Goal: Task Accomplishment & Management: Manage account settings

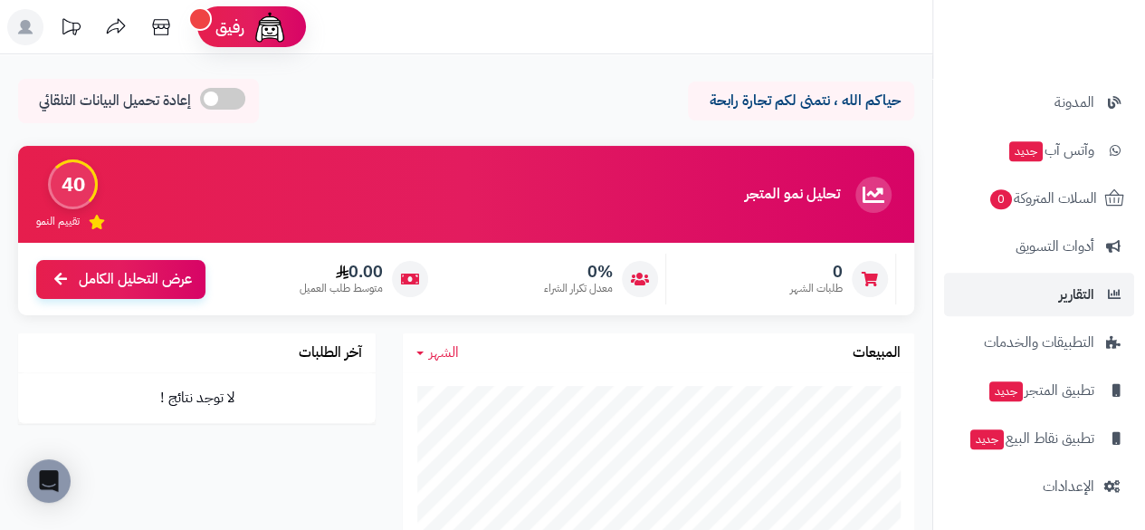
scroll to position [181, 0]
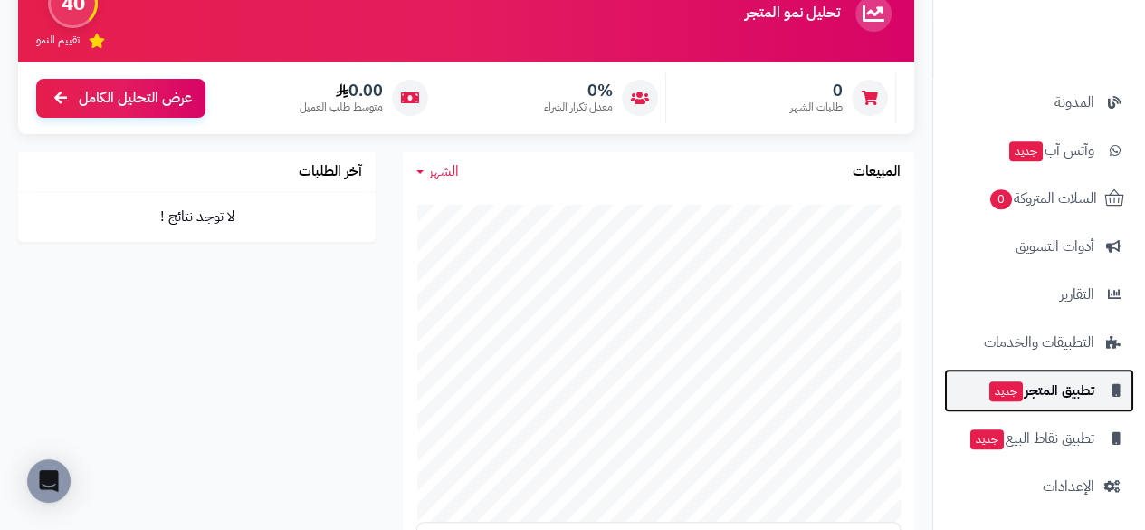
click at [1045, 383] on span "تطبيق المتجر جديد" at bounding box center [1041, 389] width 107 height 25
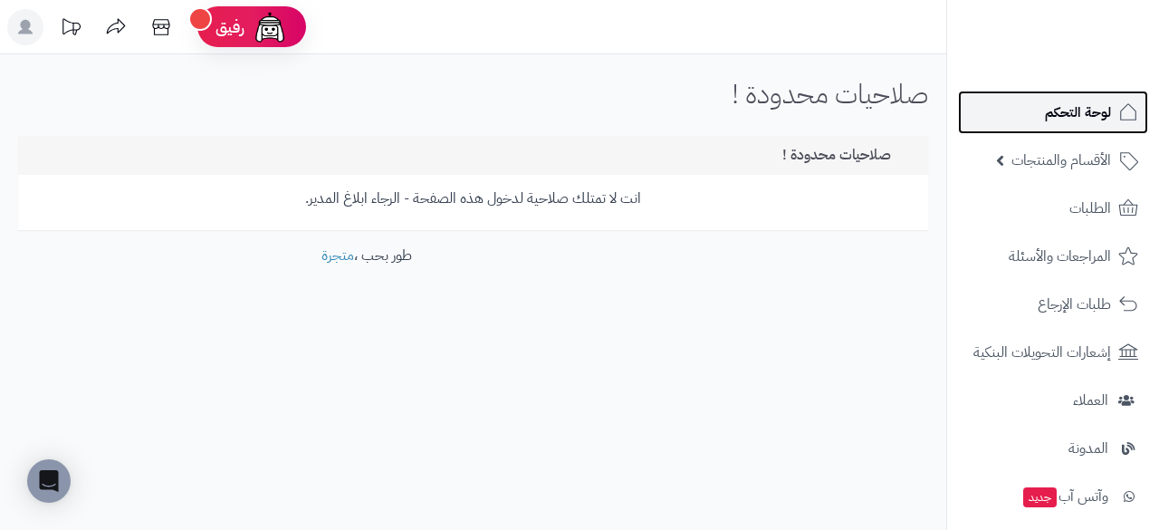
click at [1046, 104] on span "لوحة التحكم" at bounding box center [1078, 112] width 66 height 25
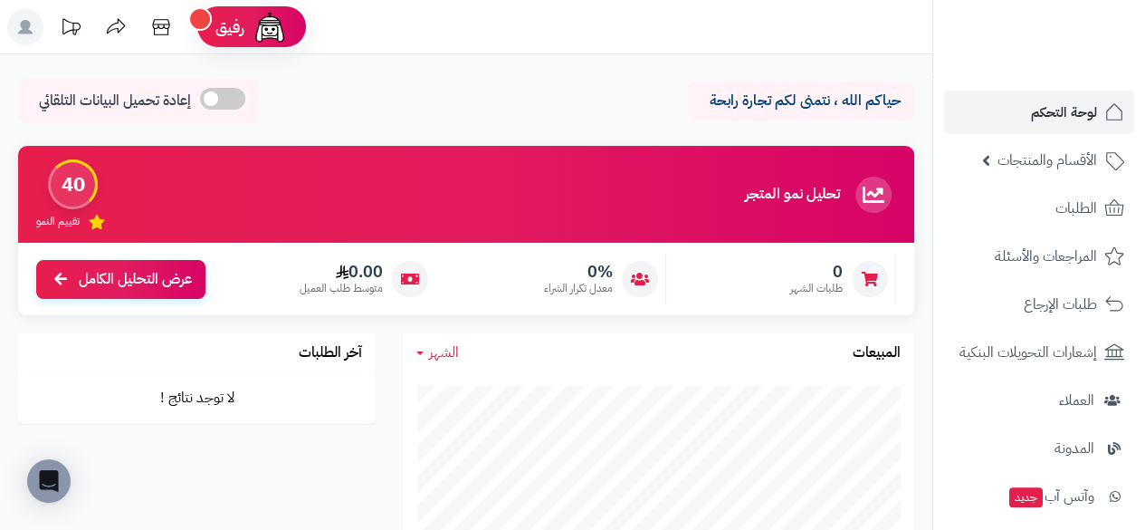
click at [19, 22] on rect at bounding box center [25, 27] width 36 height 36
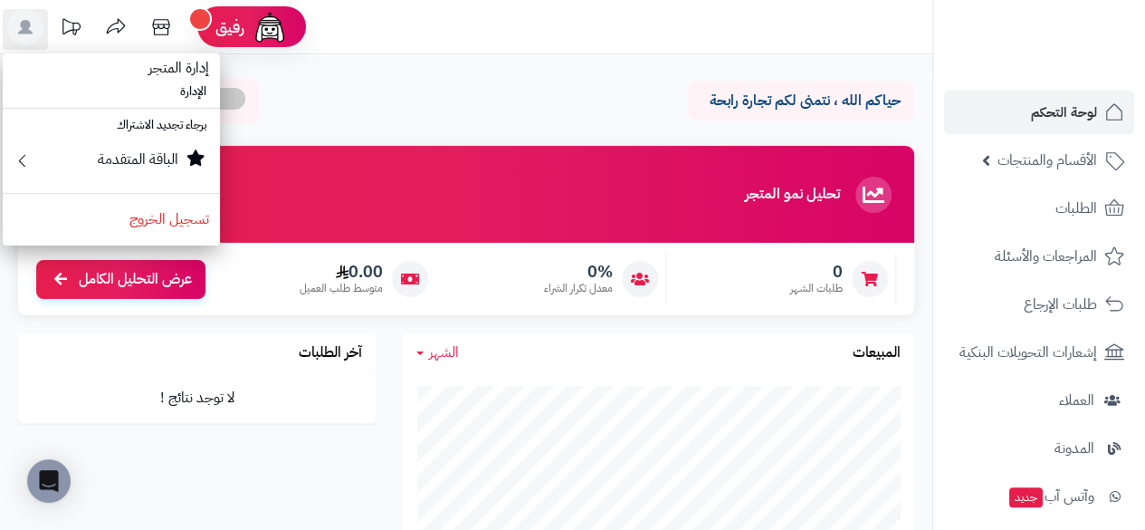
click at [512, 106] on div "حياكم الله ، نتمنى لكم تجارة رابحة إعادة تحميل البيانات التلقائي" at bounding box center [466, 105] width 896 height 53
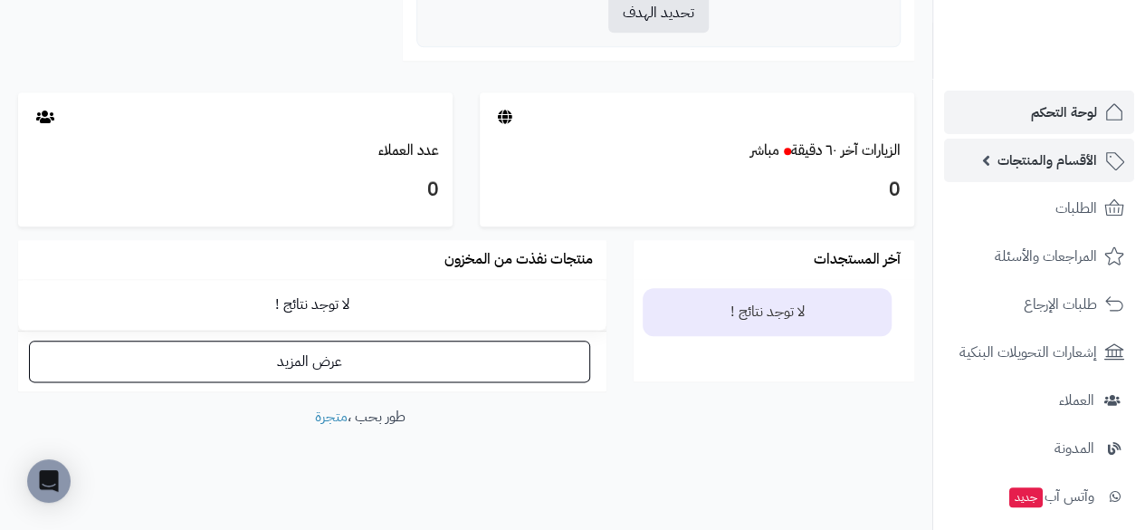
click at [1000, 149] on span "الأقسام والمنتجات" at bounding box center [1048, 160] width 100 height 25
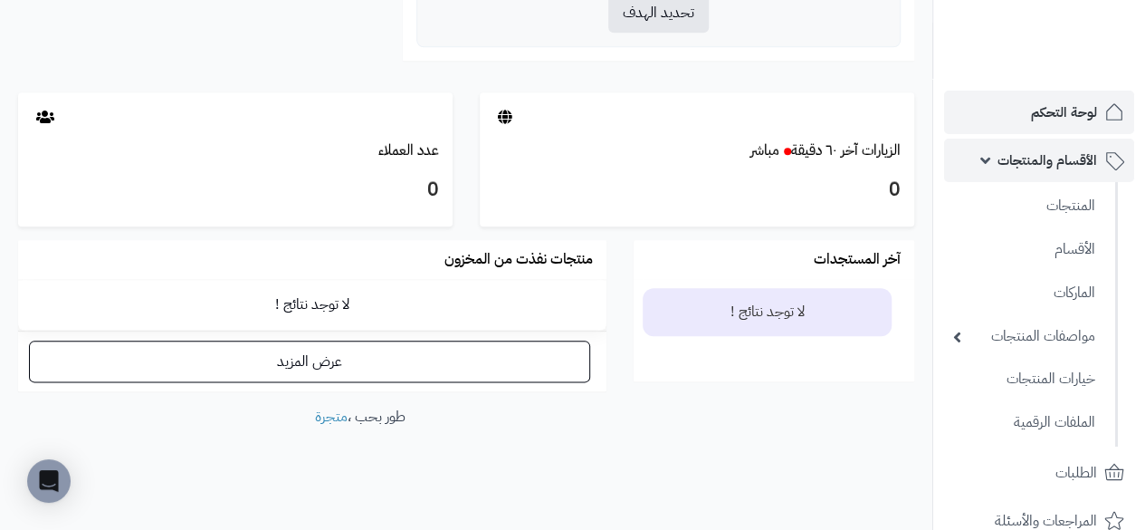
click at [1000, 149] on span "الأقسام والمنتجات" at bounding box center [1048, 160] width 100 height 25
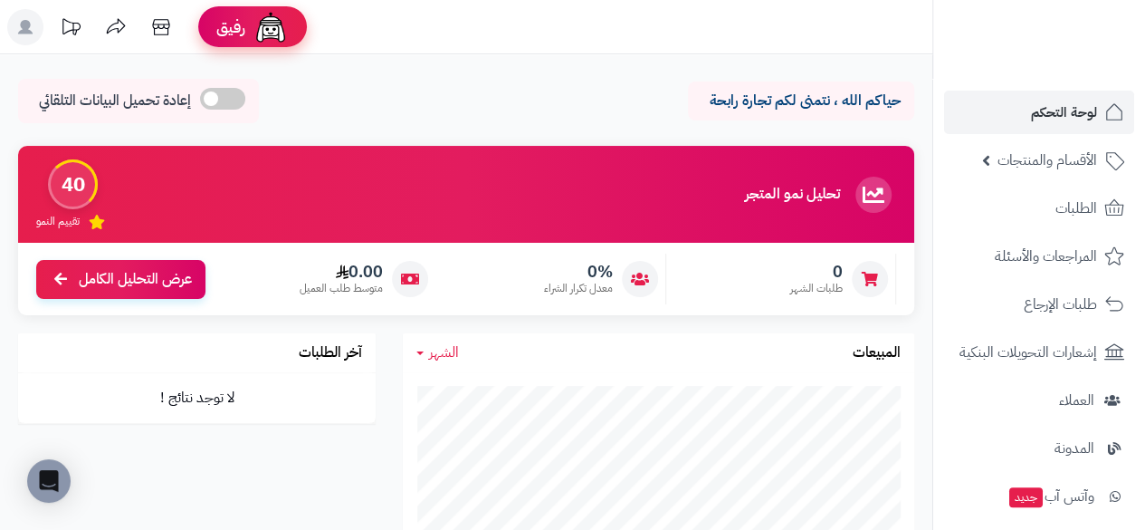
click at [233, 17] on span "رفيق" at bounding box center [230, 27] width 29 height 22
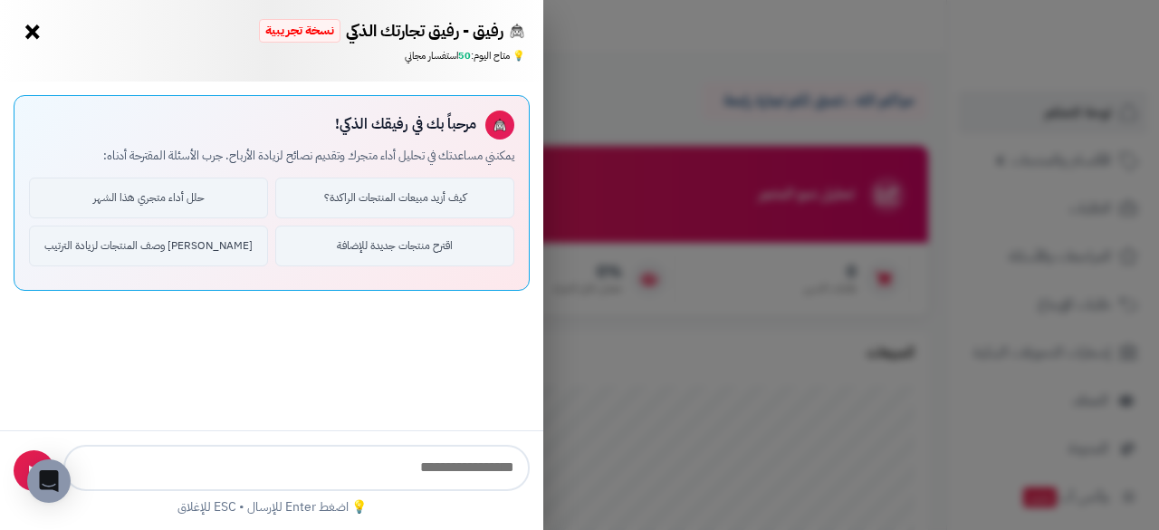
click at [23, 31] on button "×" at bounding box center [32, 31] width 29 height 29
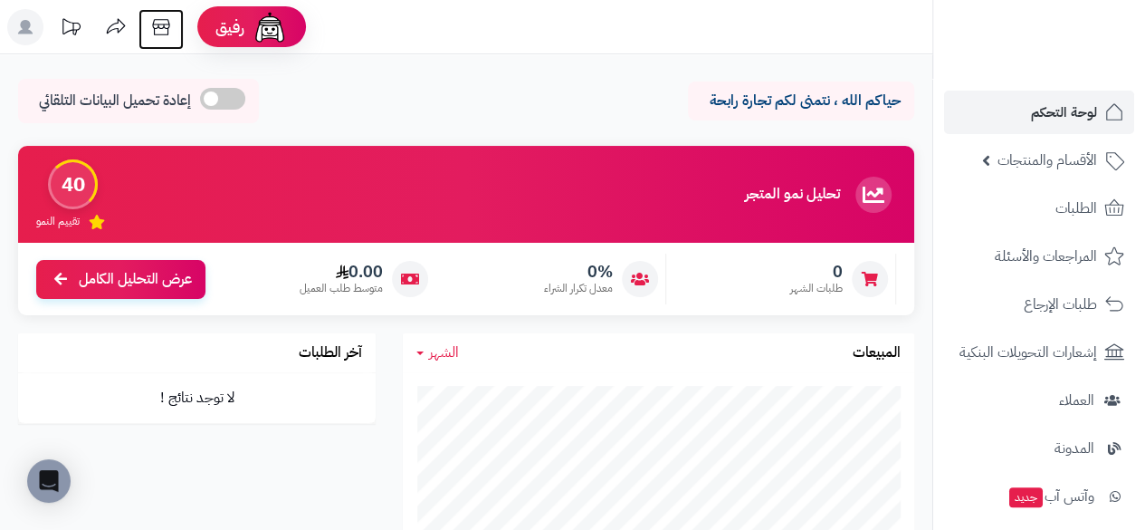
click at [151, 26] on icon at bounding box center [161, 27] width 36 height 36
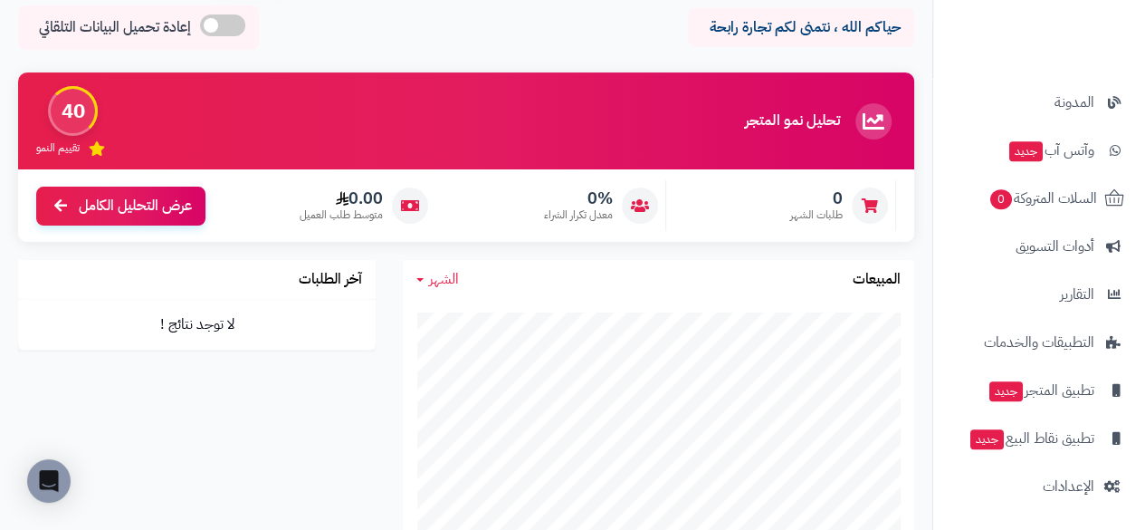
scroll to position [91, 0]
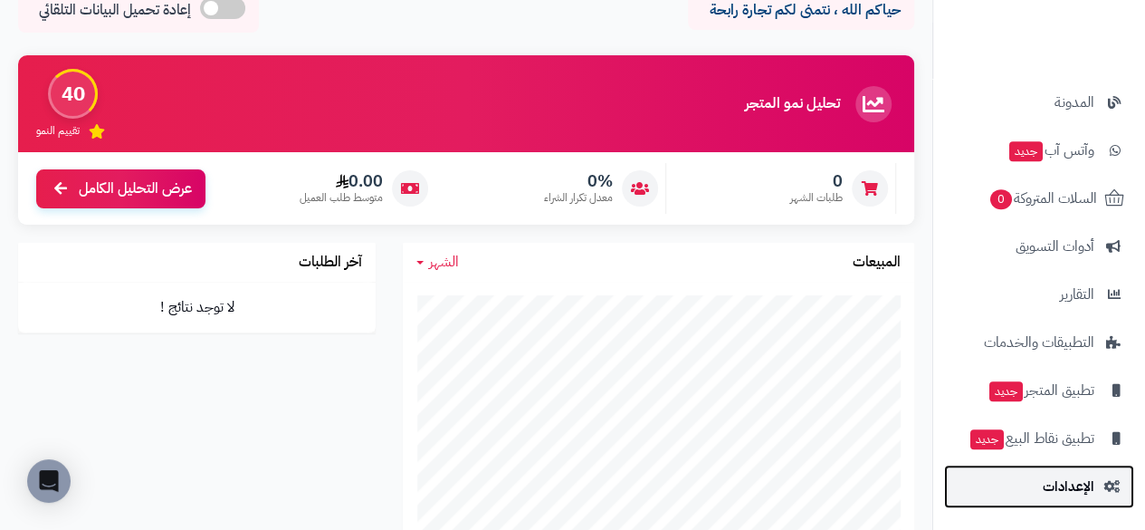
click at [1065, 482] on span "الإعدادات" at bounding box center [1069, 485] width 52 height 25
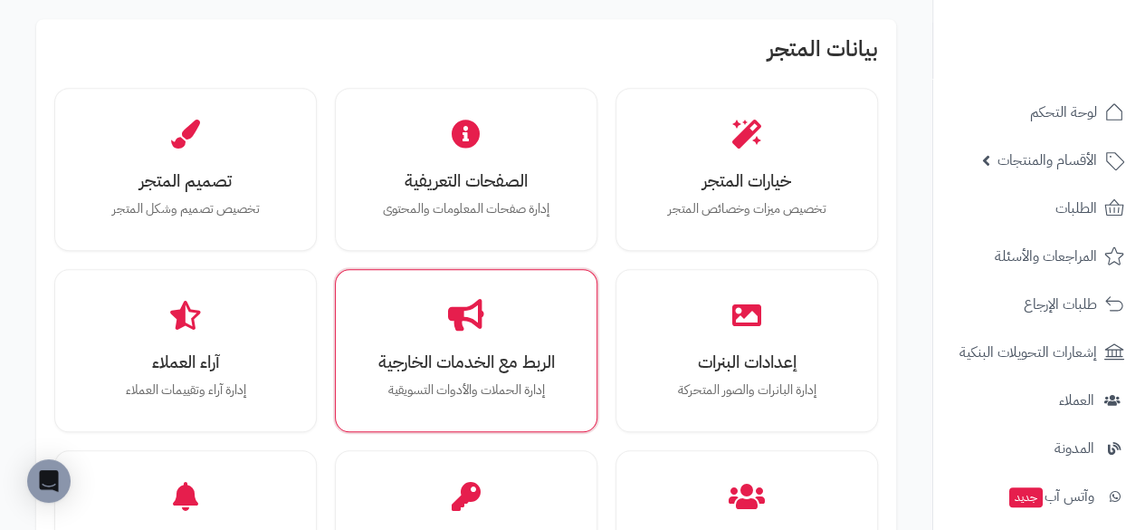
scroll to position [634, 0]
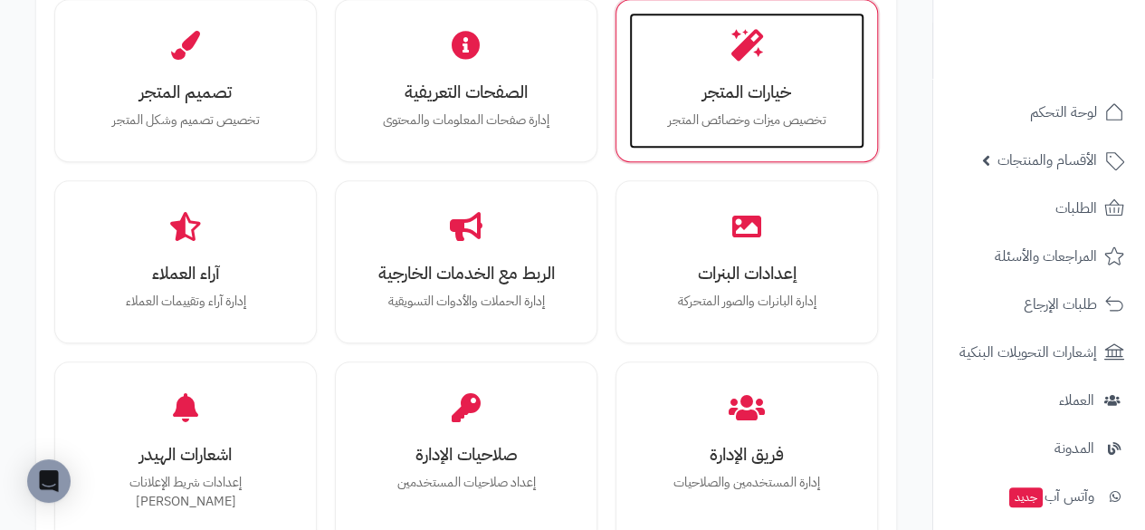
click at [677, 75] on div "خيارات المتجر تخصيص ميزات وخصائص المتجر" at bounding box center [746, 81] width 235 height 136
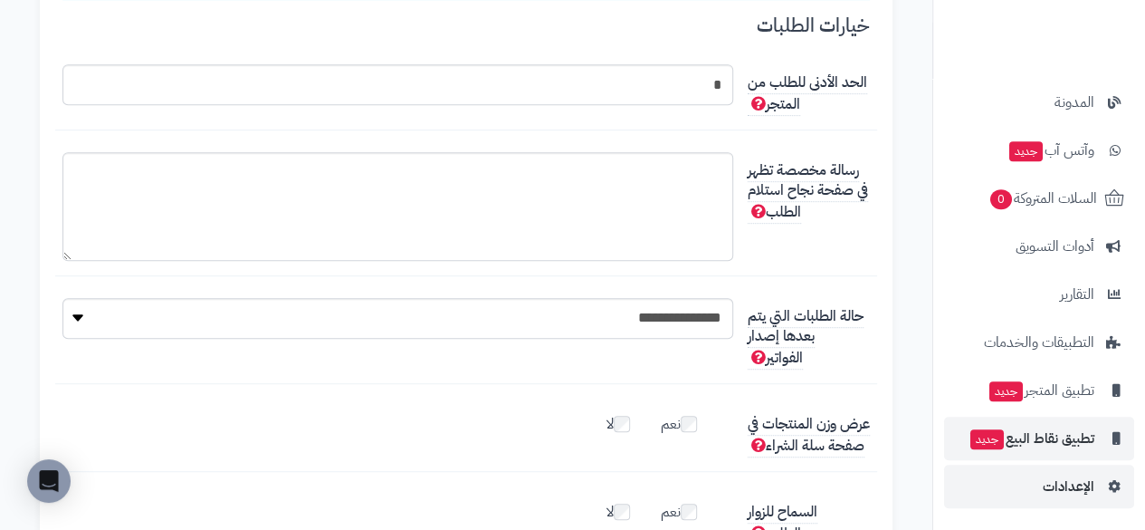
scroll to position [4255, 0]
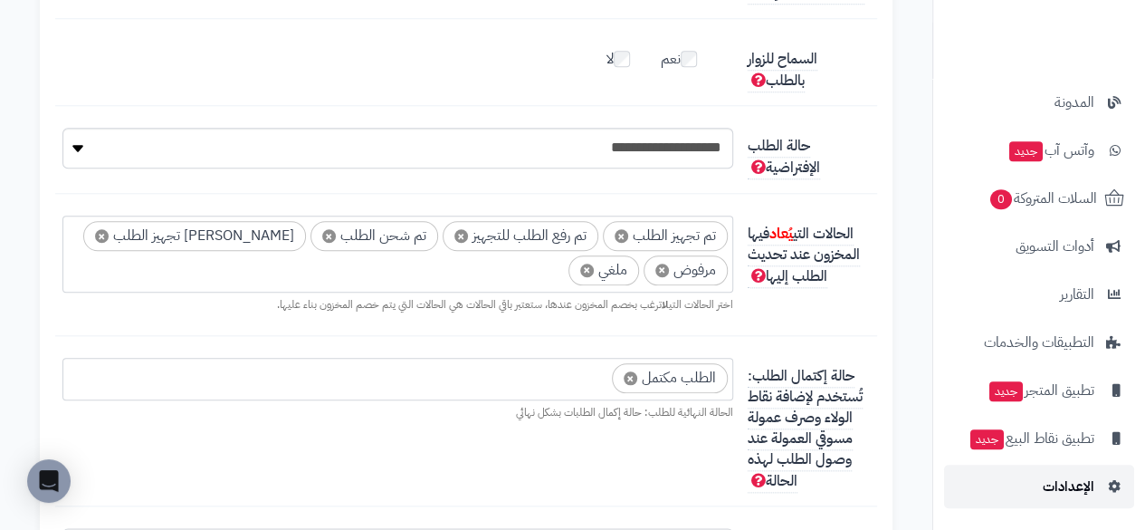
click at [1012, 495] on link "الإعدادات" at bounding box center [1039, 485] width 190 height 43
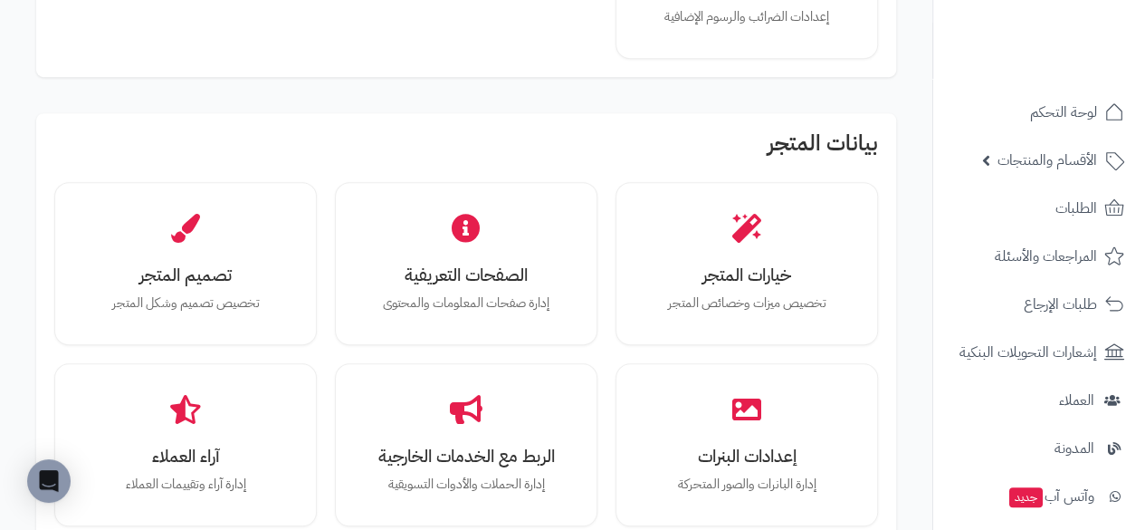
scroll to position [453, 0]
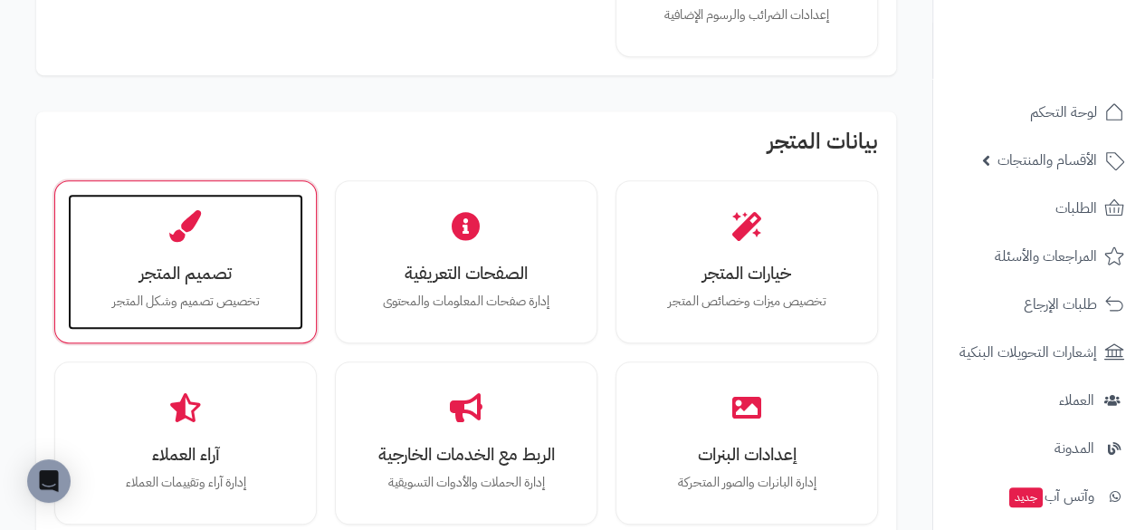
click at [179, 256] on div "تصميم المتجر تخصيص تصميم وشكل المتجر" at bounding box center [185, 262] width 235 height 136
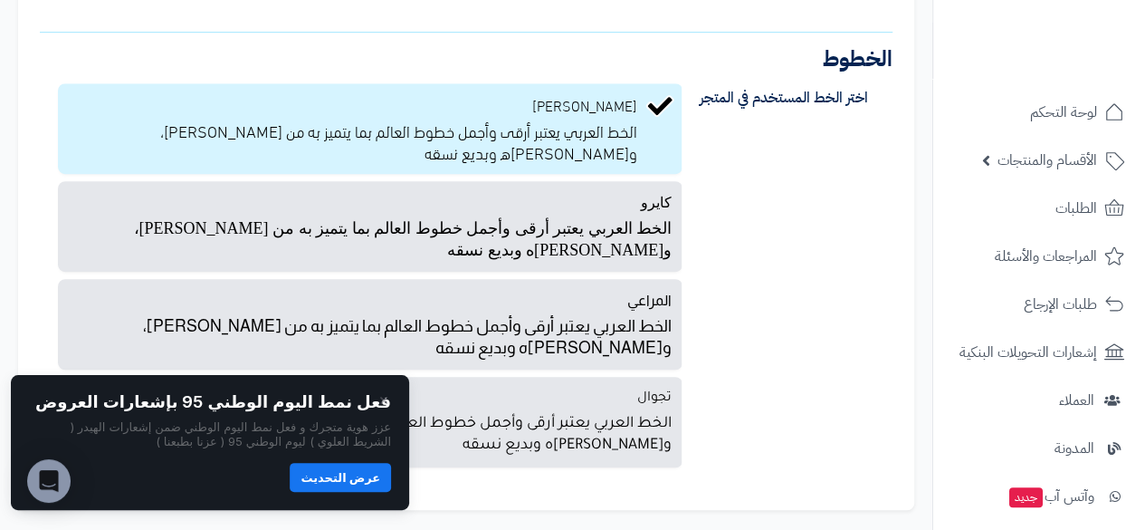
scroll to position [323, 0]
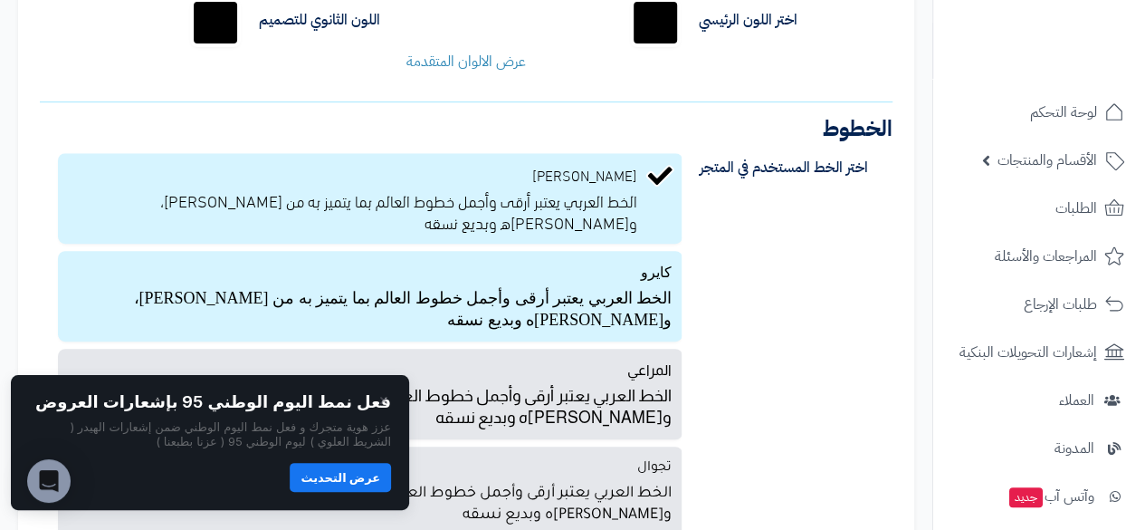
click at [664, 298] on p "الخط العربي يعتبر أرقى وأجمل خطوط العالم بما يتميز به من [PERSON_NAME]، و[PERSO…" at bounding box center [370, 306] width 603 height 47
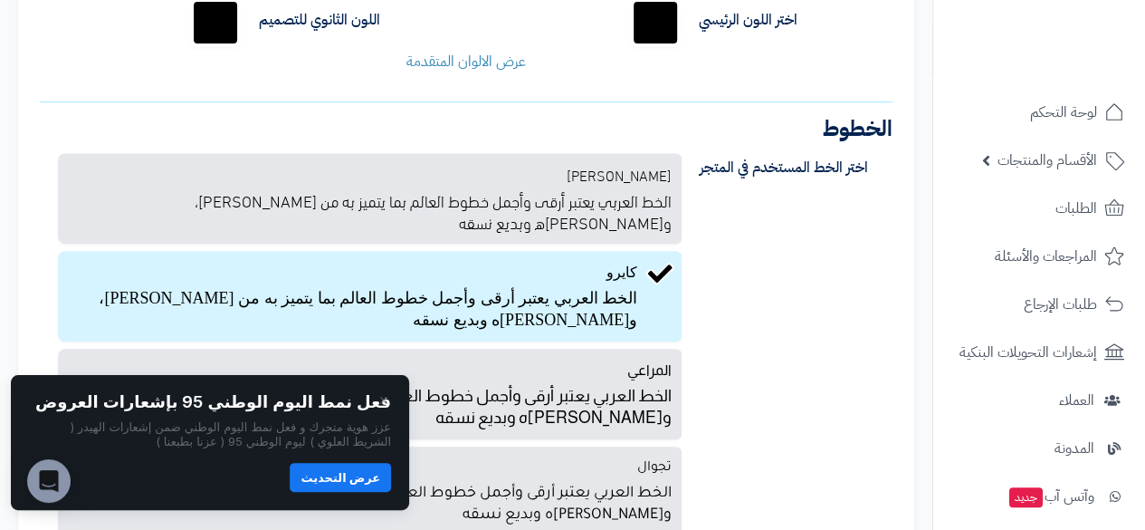
scroll to position [482, 0]
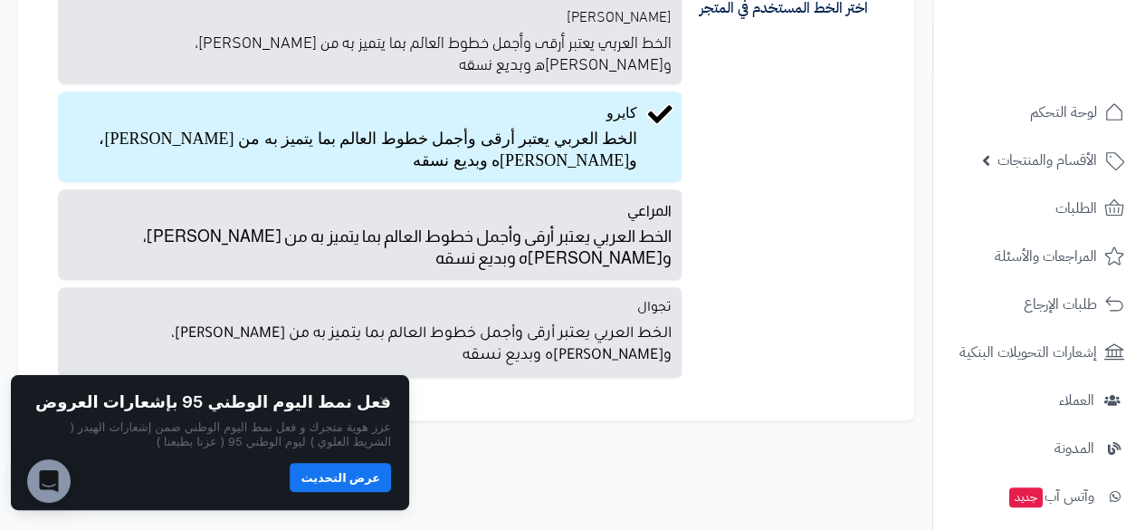
click at [554, 453] on footer "طور بحب ، متجرة" at bounding box center [360, 492] width 720 height 91
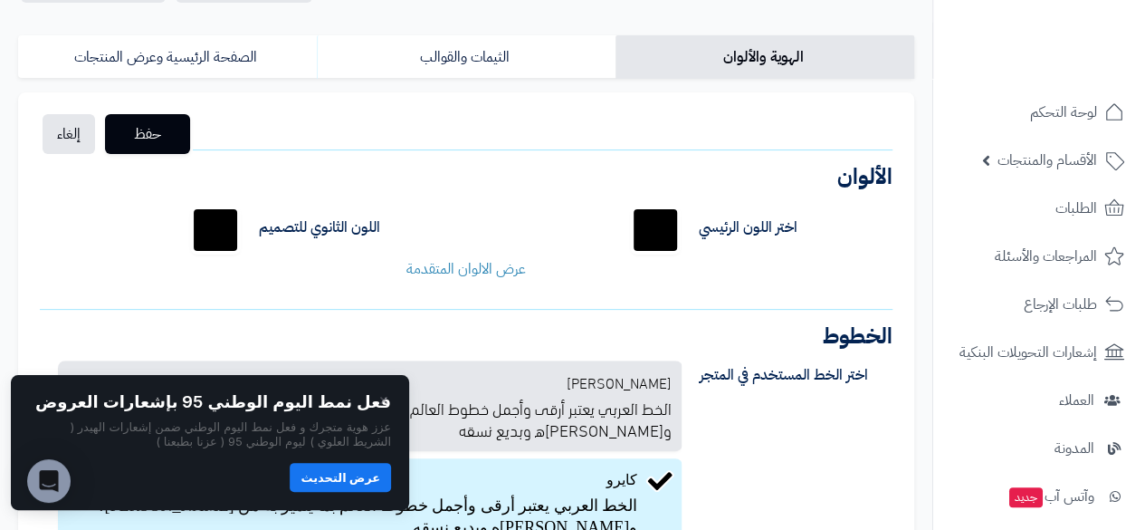
scroll to position [0, 0]
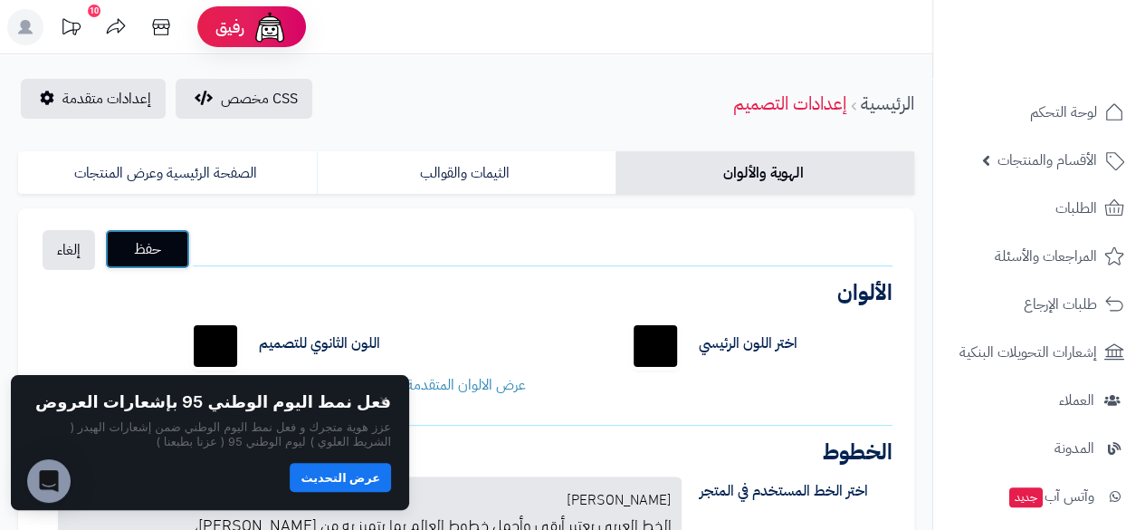
click at [143, 246] on span "حفظ" at bounding box center [147, 249] width 56 height 22
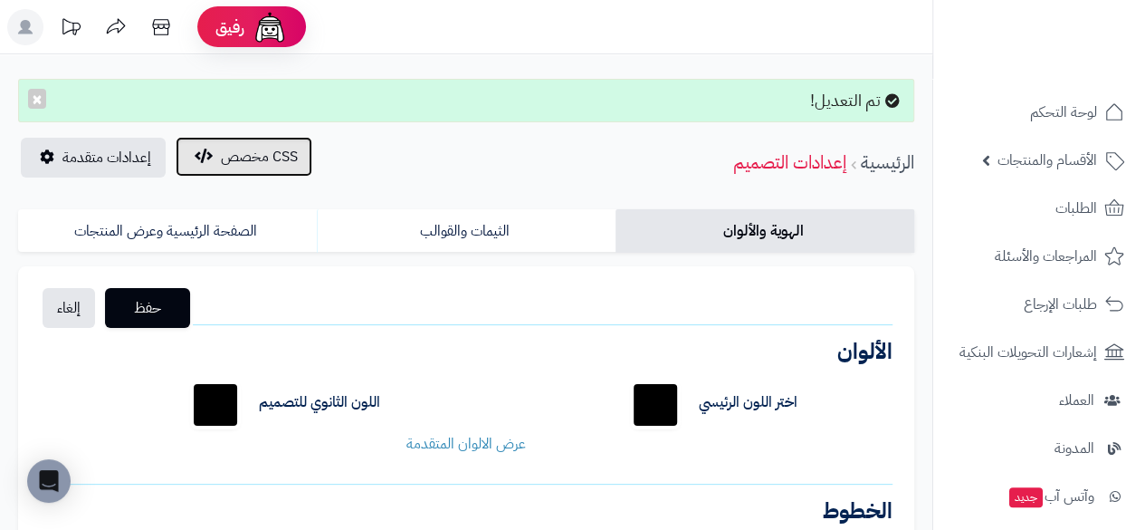
click at [252, 153] on span "CSS مخصص" at bounding box center [259, 157] width 77 height 22
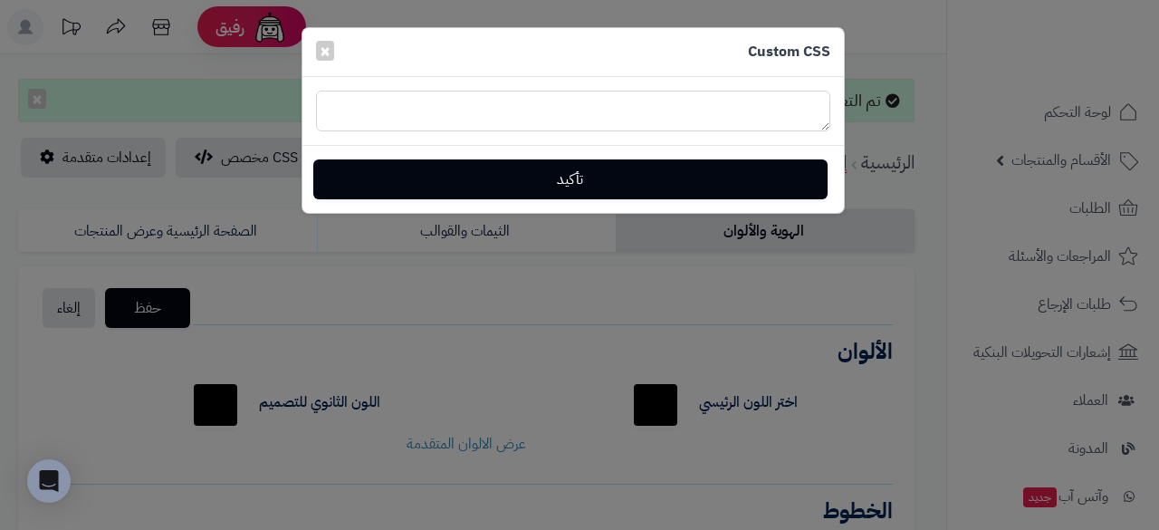
click at [753, 101] on textarea at bounding box center [573, 111] width 514 height 41
click at [545, 124] on textarea at bounding box center [573, 111] width 514 height 41
click at [325, 53] on span "×" at bounding box center [325, 49] width 11 height 27
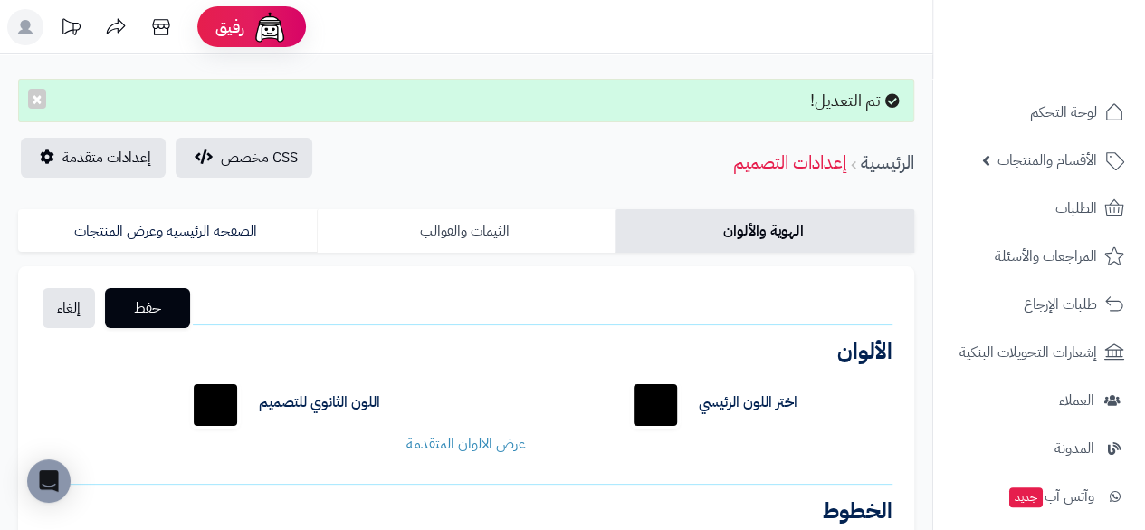
click at [488, 231] on link "الثيمات والقوالب" at bounding box center [466, 230] width 299 height 43
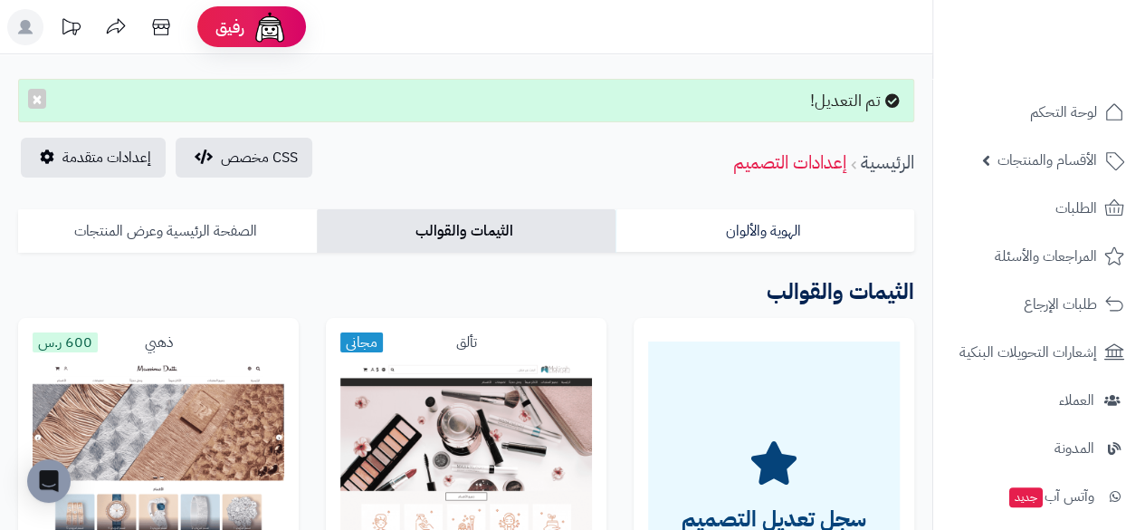
click at [227, 231] on link "الصفحة الرئيسية وعرض المنتجات" at bounding box center [167, 230] width 299 height 43
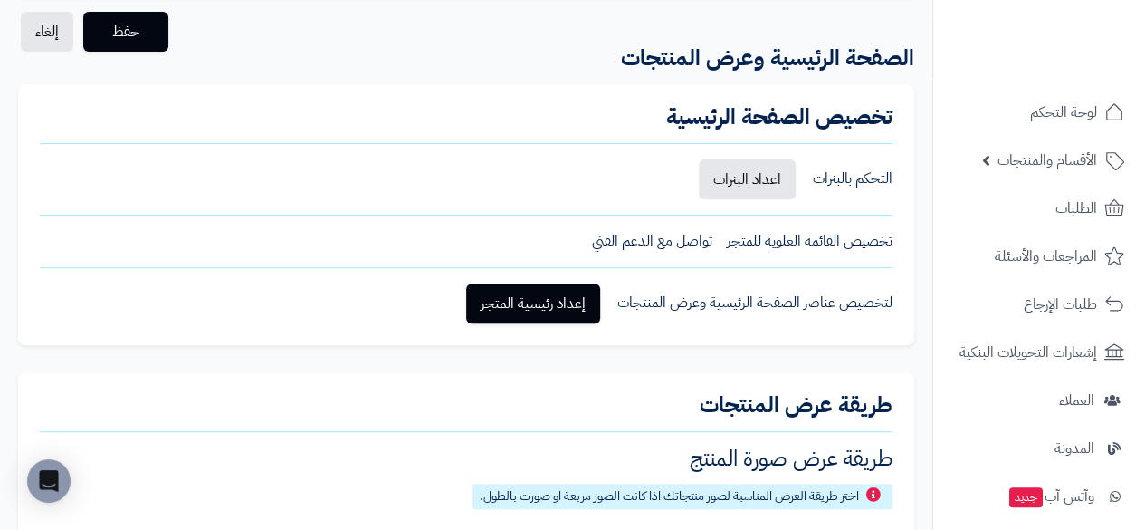
scroll to position [272, 0]
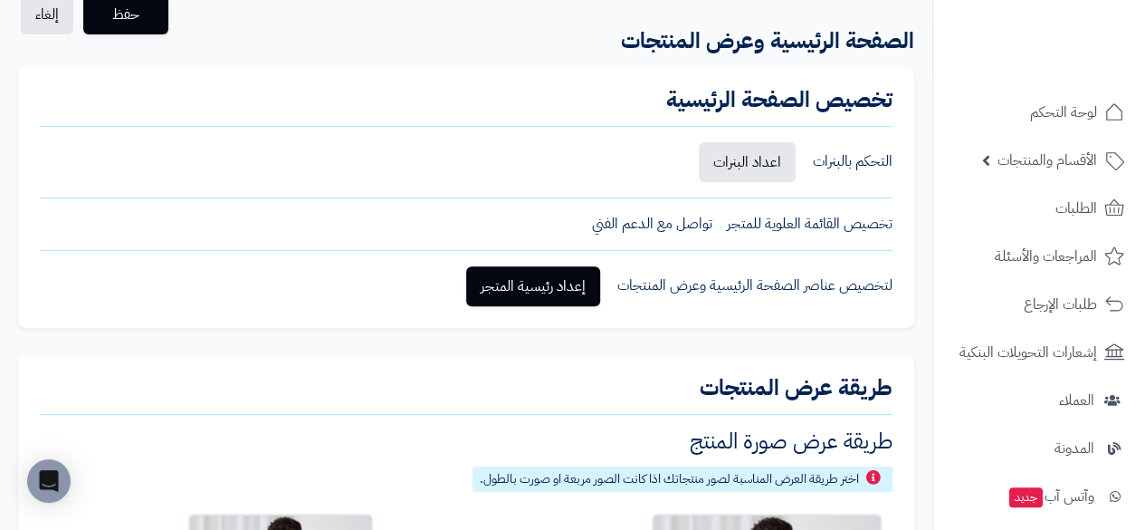
click at [855, 179] on div "التحكم بالبنرات اعداد البنرات" at bounding box center [466, 162] width 853 height 40
click at [854, 167] on div "التحكم بالبنرات" at bounding box center [853, 161] width 80 height 21
click at [747, 166] on link "اعداد البنرات" at bounding box center [747, 162] width 97 height 40
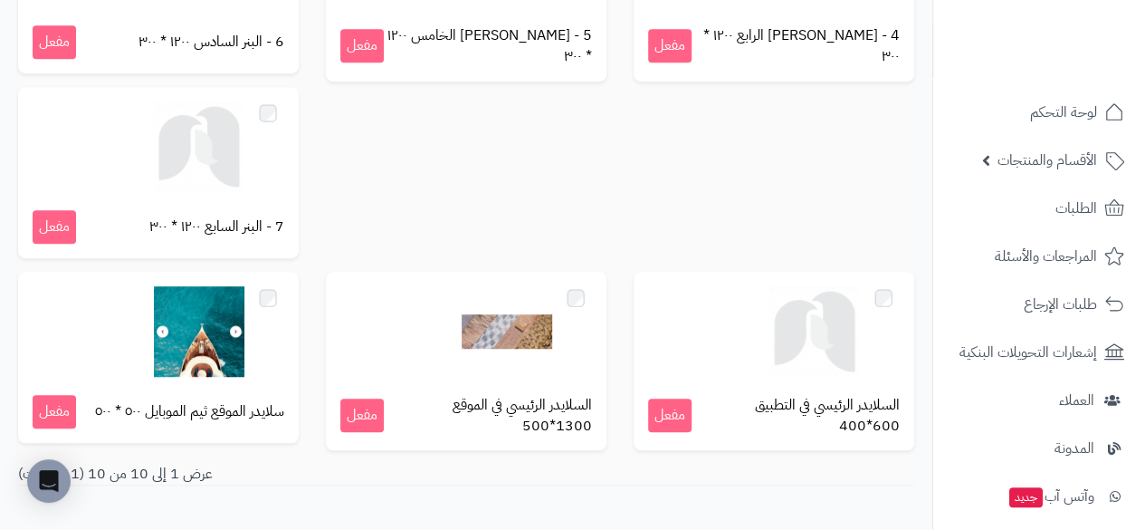
scroll to position [453, 0]
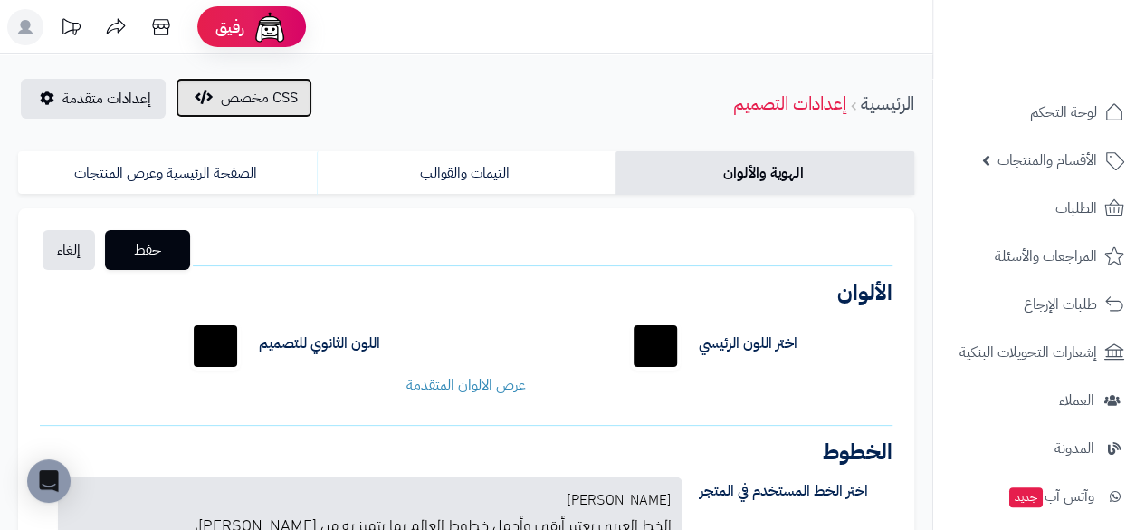
click at [222, 106] on span "CSS مخصص" at bounding box center [259, 98] width 77 height 22
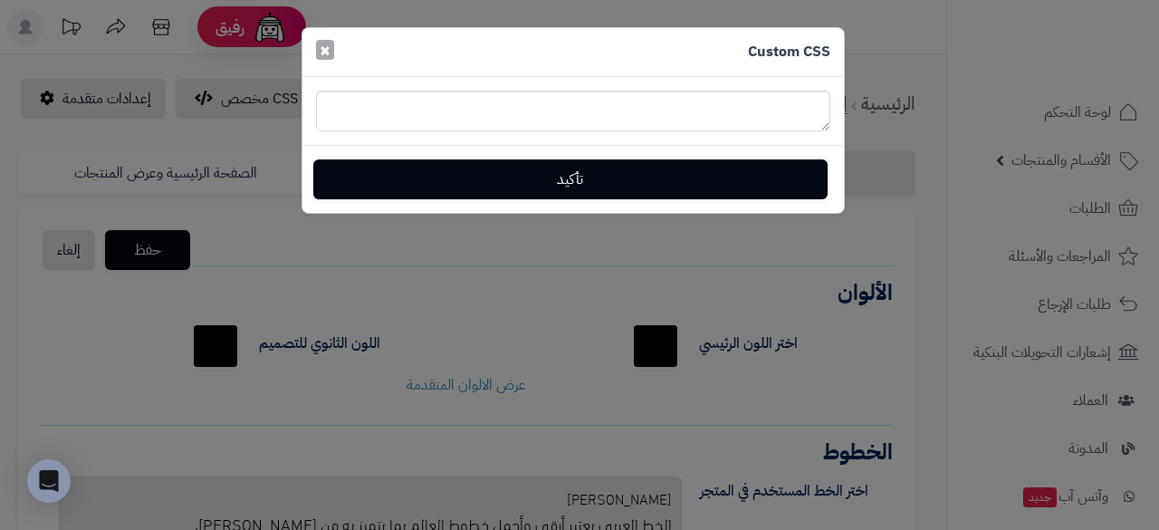
click at [316, 50] on button "×" at bounding box center [325, 50] width 18 height 20
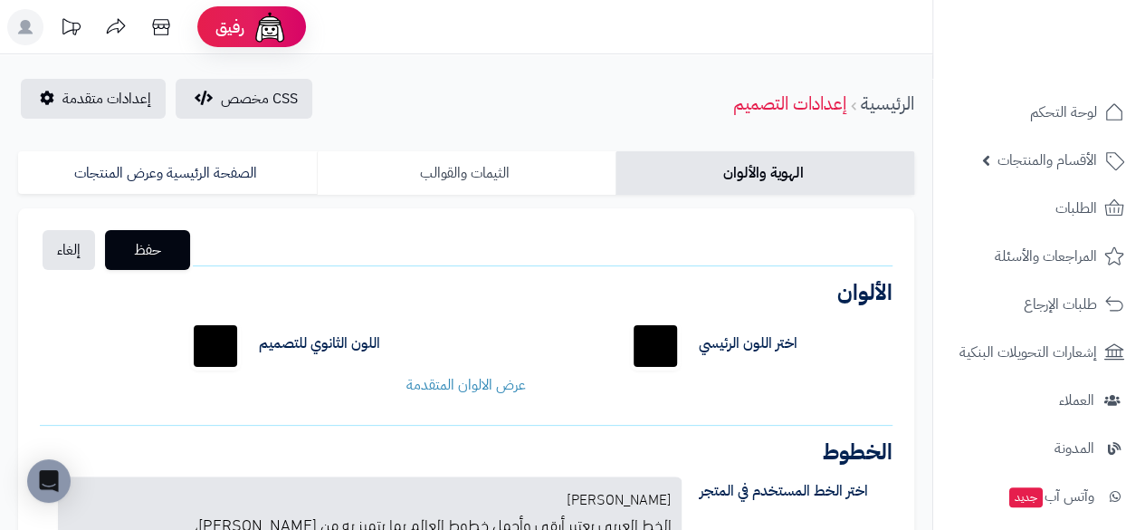
click at [488, 164] on link "الثيمات والقوالب" at bounding box center [466, 172] width 299 height 43
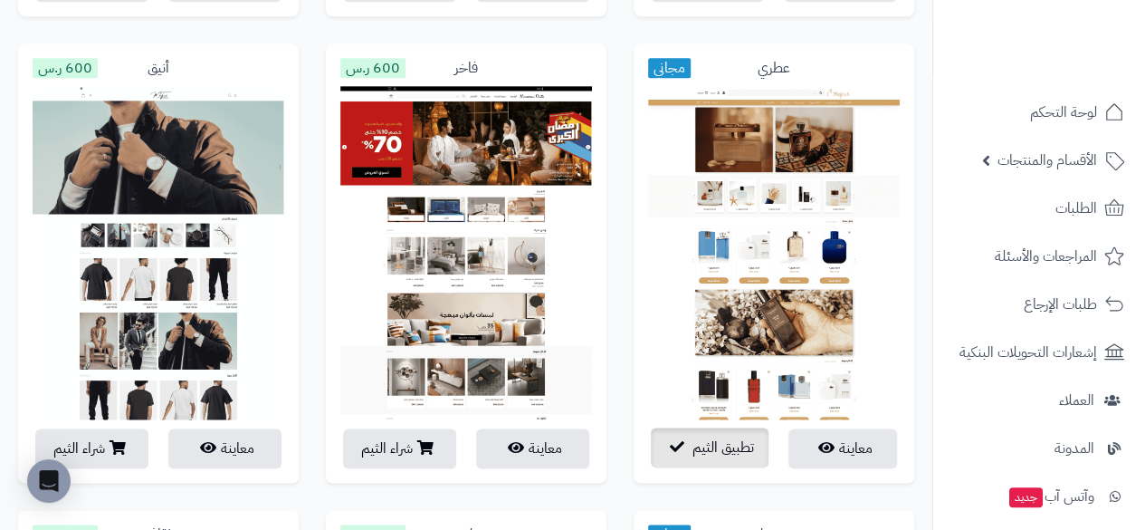
scroll to position [1177, 0]
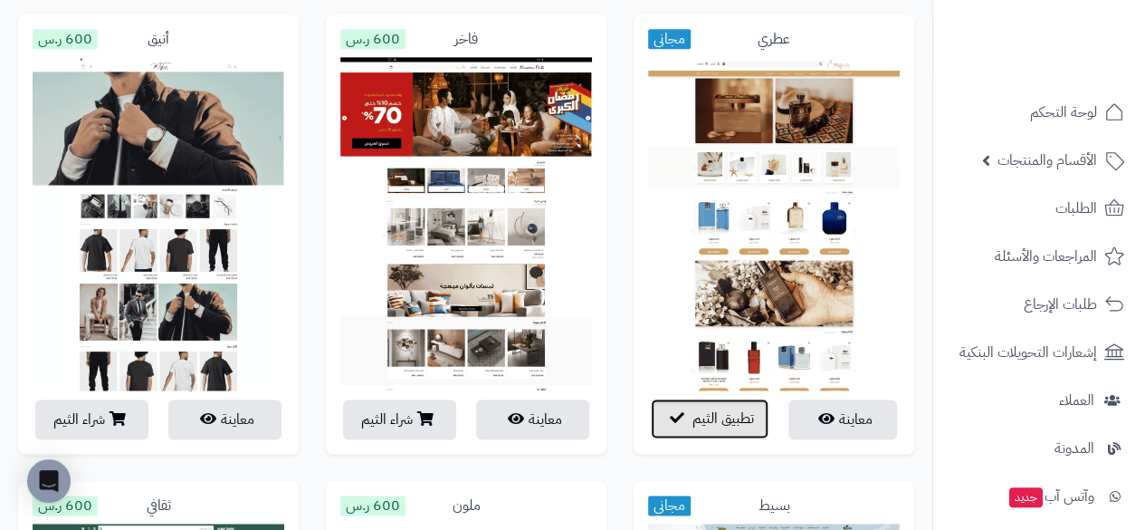
click at [693, 419] on span "تطبيق الثيم" at bounding box center [724, 418] width 62 height 22
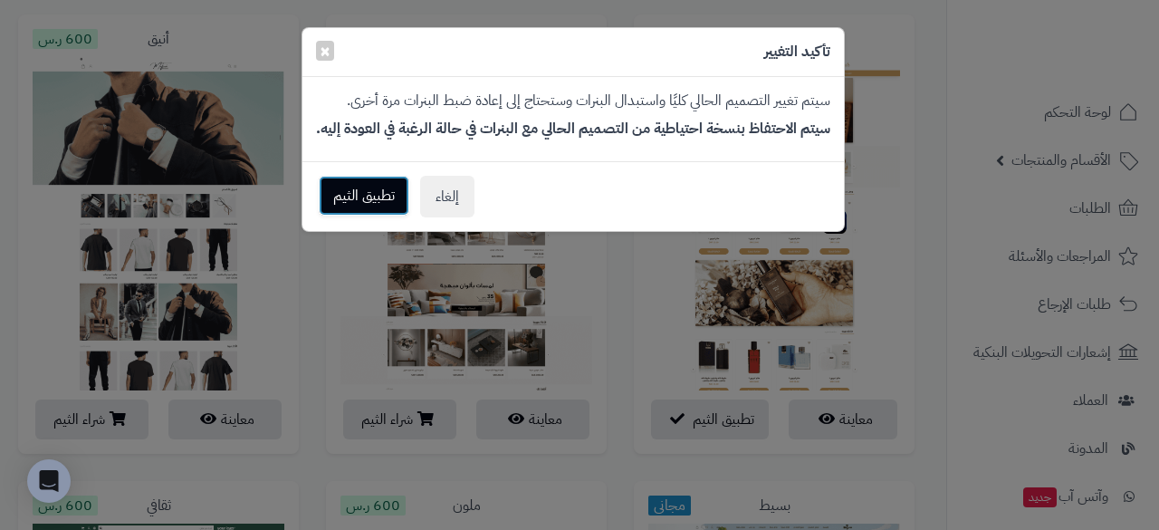
click at [341, 195] on button "تطبيق الثيم" at bounding box center [364, 196] width 91 height 40
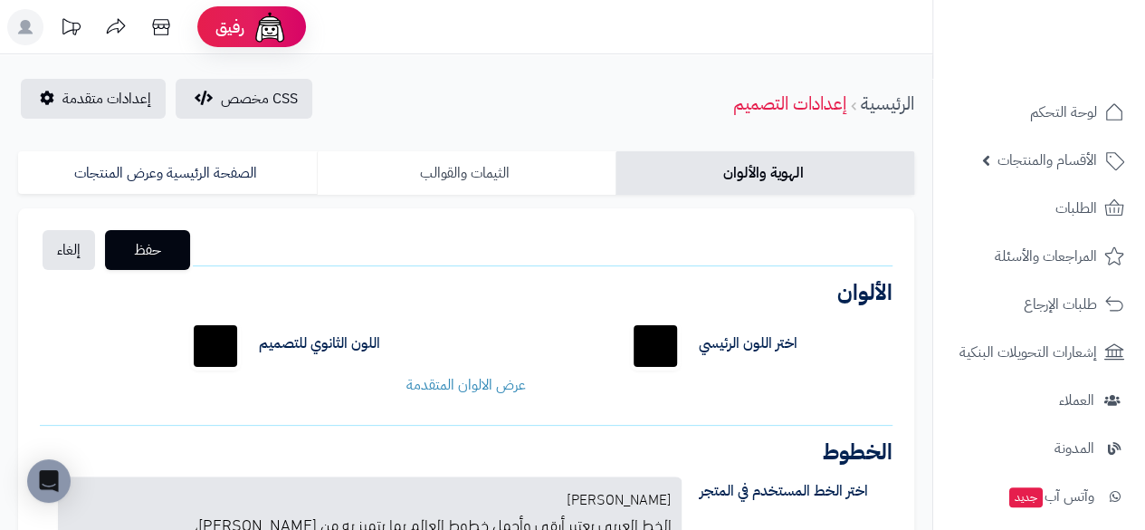
click at [502, 184] on link "الثيمات والقوالب" at bounding box center [466, 172] width 299 height 43
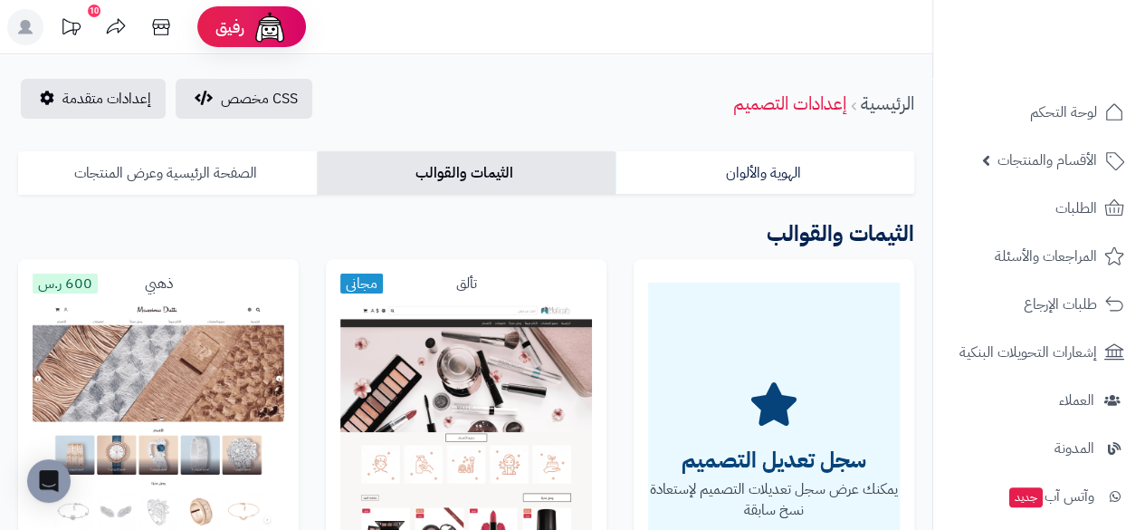
click at [257, 167] on link "الصفحة الرئيسية وعرض المنتجات" at bounding box center [167, 172] width 299 height 43
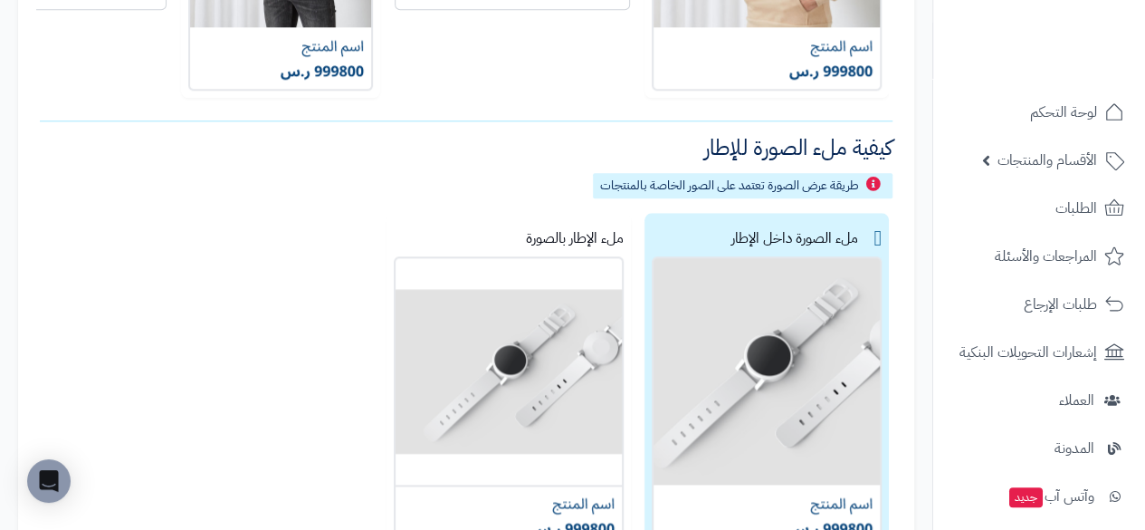
scroll to position [1086, 0]
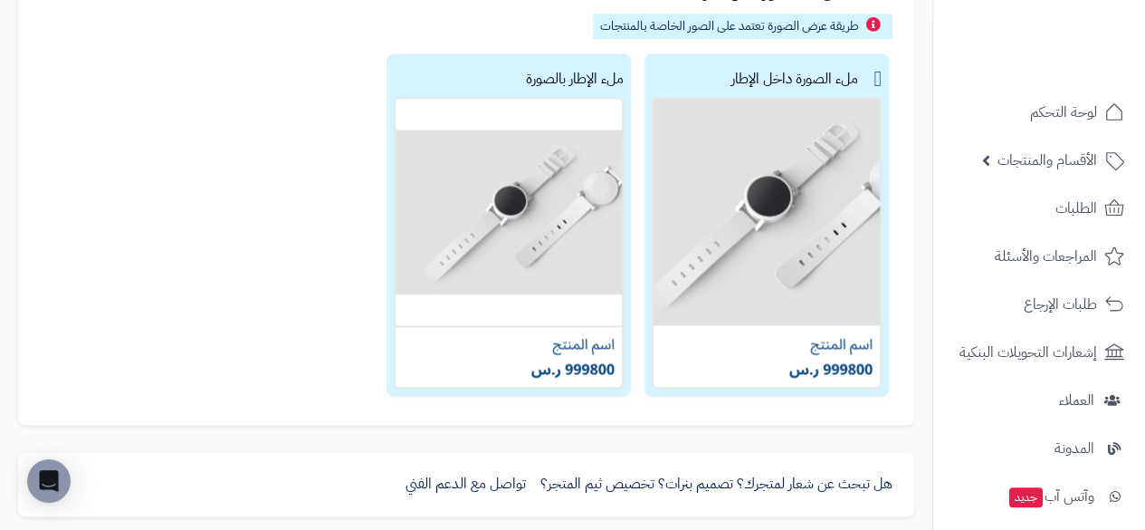
click at [556, 229] on img at bounding box center [509, 242] width 230 height 291
click at [785, 253] on img at bounding box center [767, 242] width 230 height 291
click at [441, 213] on img at bounding box center [509, 242] width 230 height 291
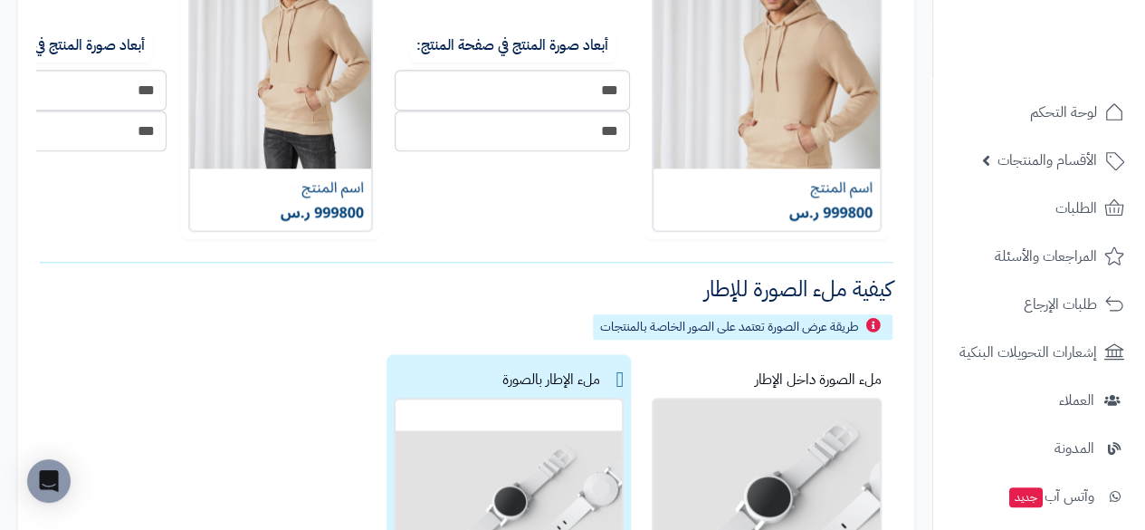
scroll to position [605, 0]
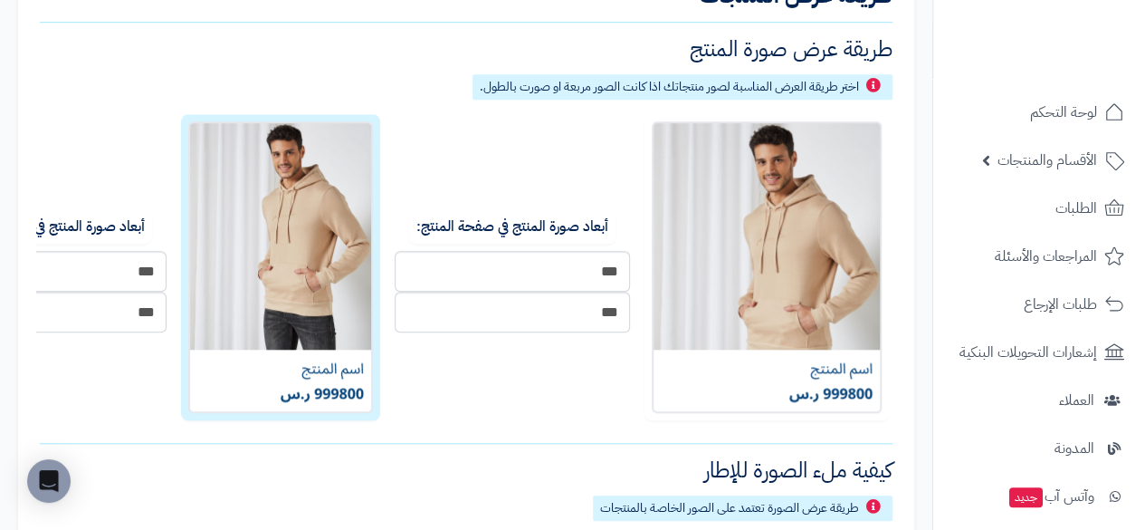
click at [309, 220] on img at bounding box center [280, 266] width 185 height 291
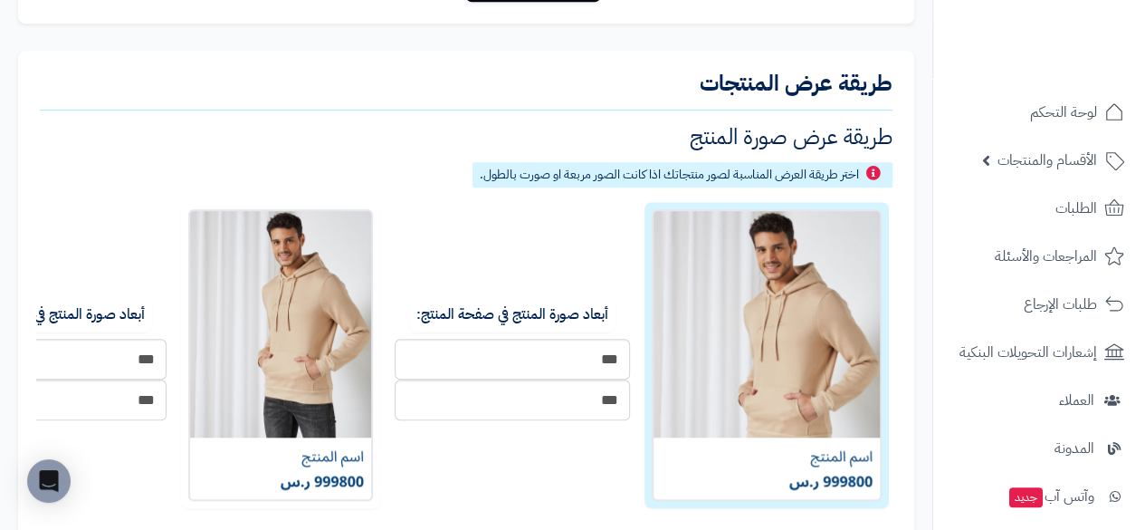
scroll to position [424, 0]
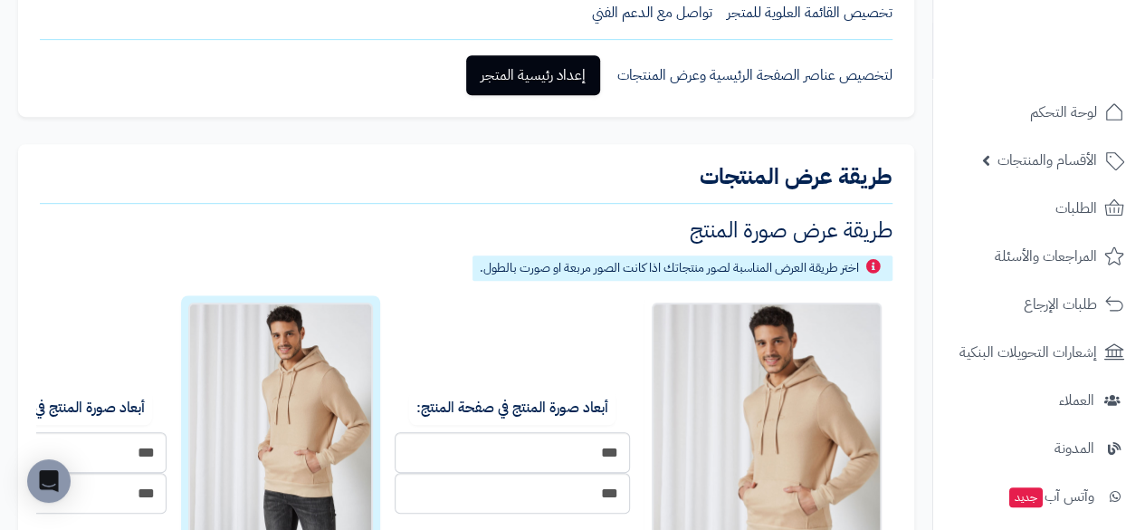
click at [279, 359] on img at bounding box center [280, 447] width 185 height 291
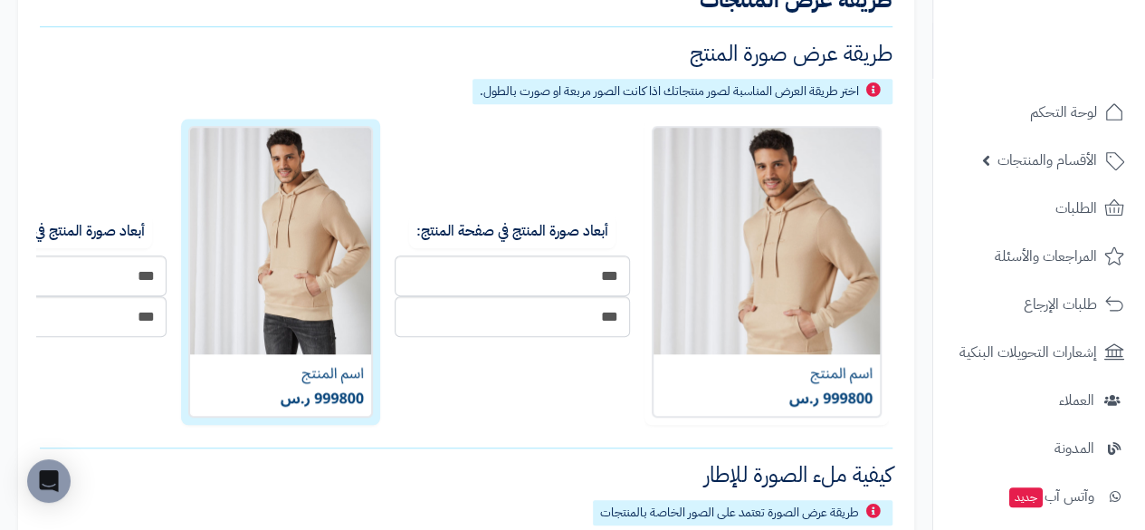
scroll to position [695, 0]
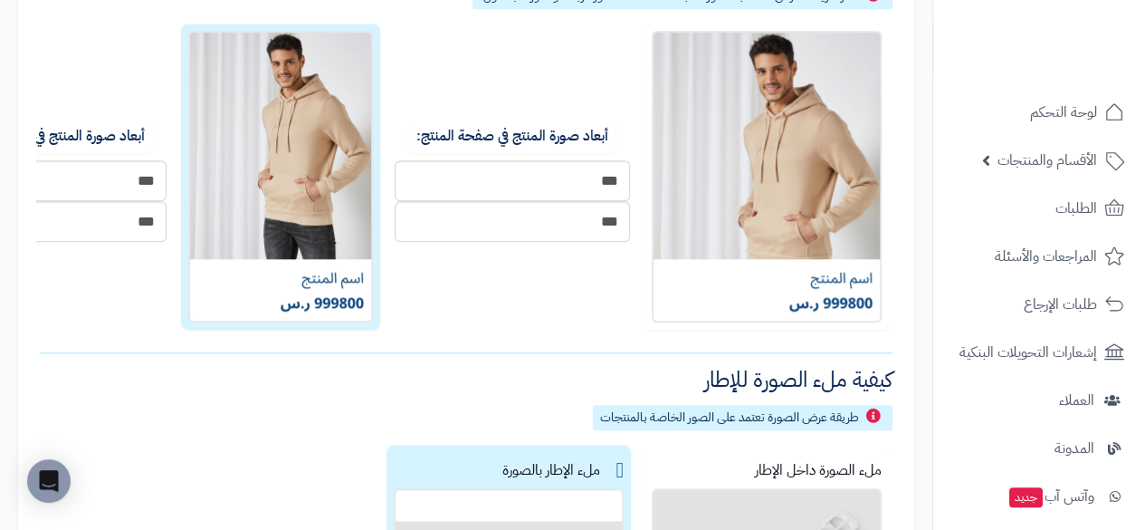
click at [304, 284] on img at bounding box center [280, 176] width 185 height 291
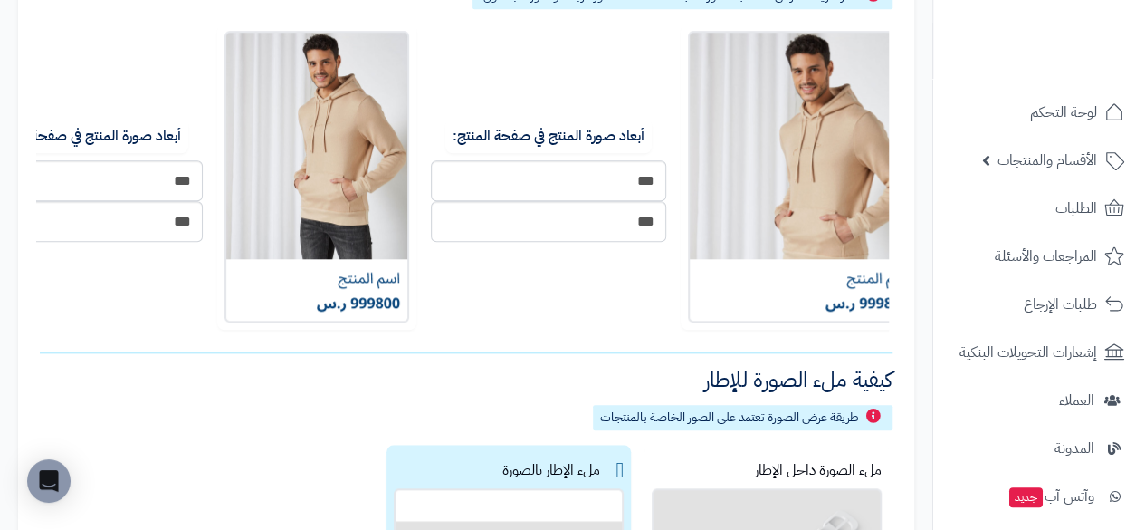
scroll to position [0, -114]
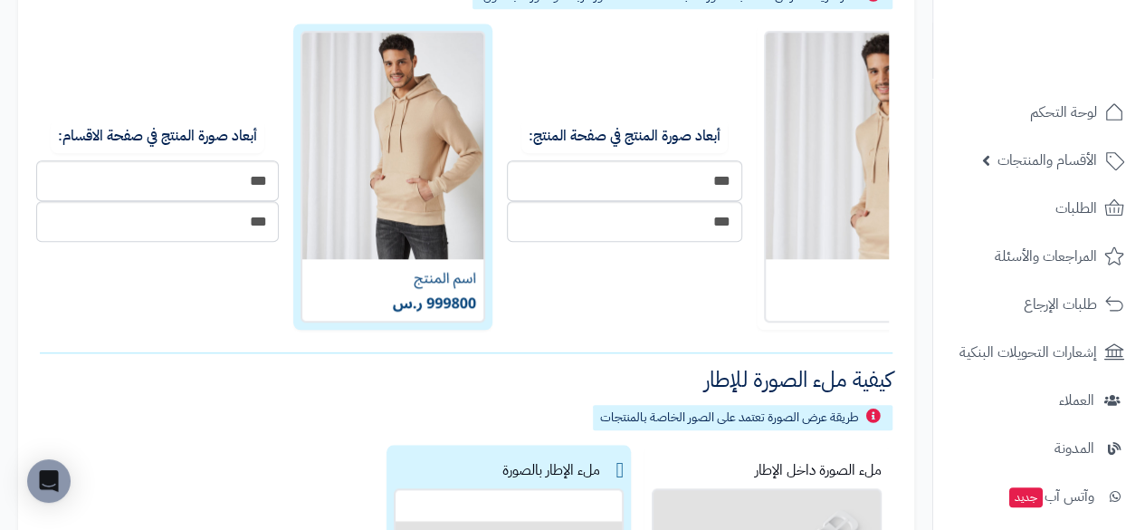
click at [371, 218] on img at bounding box center [393, 176] width 185 height 291
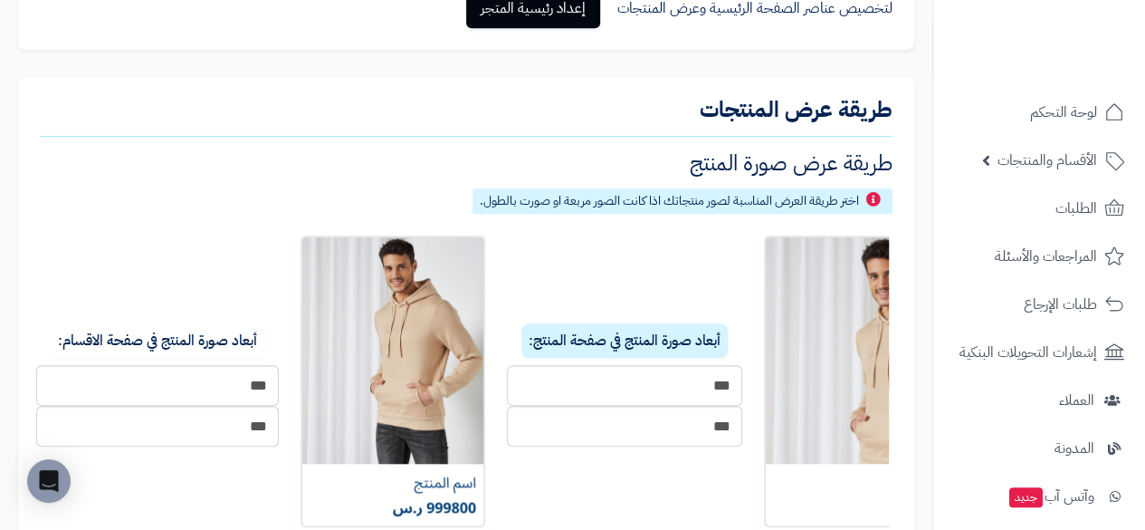
scroll to position [152, 0]
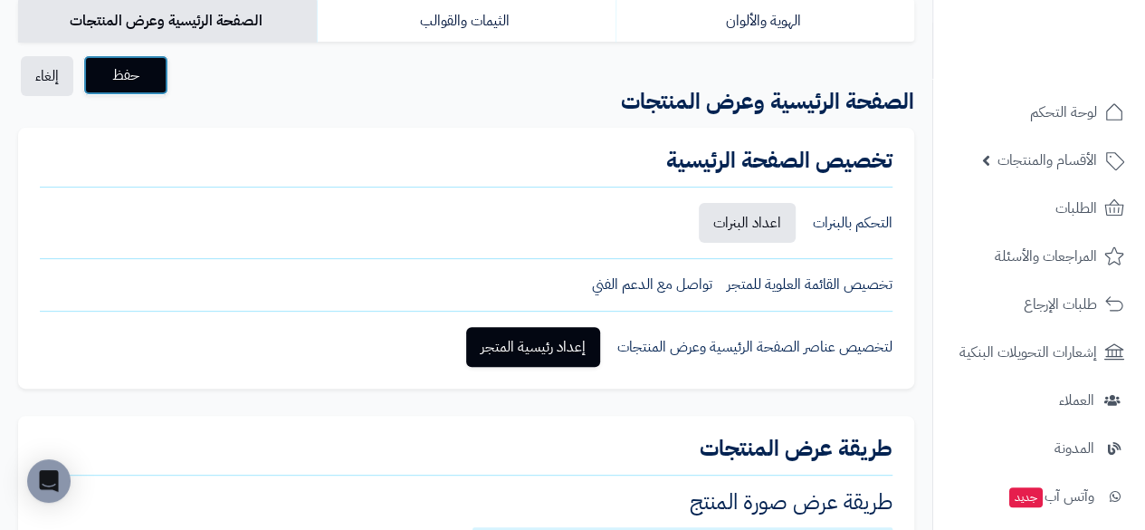
click at [150, 79] on span "حفظ" at bounding box center [126, 75] width 56 height 22
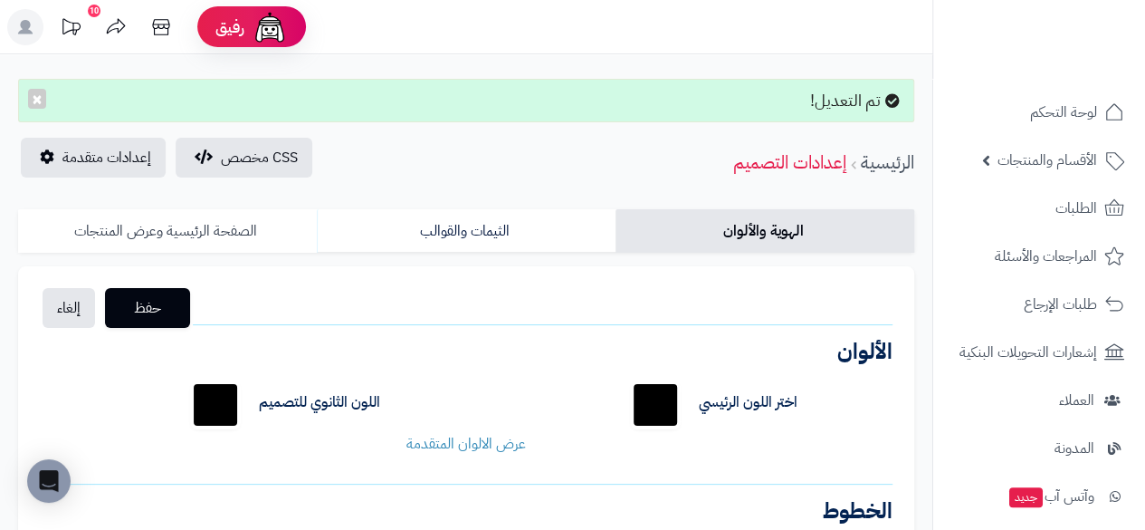
click at [241, 211] on link "الصفحة الرئيسية وعرض المنتجات" at bounding box center [167, 230] width 299 height 43
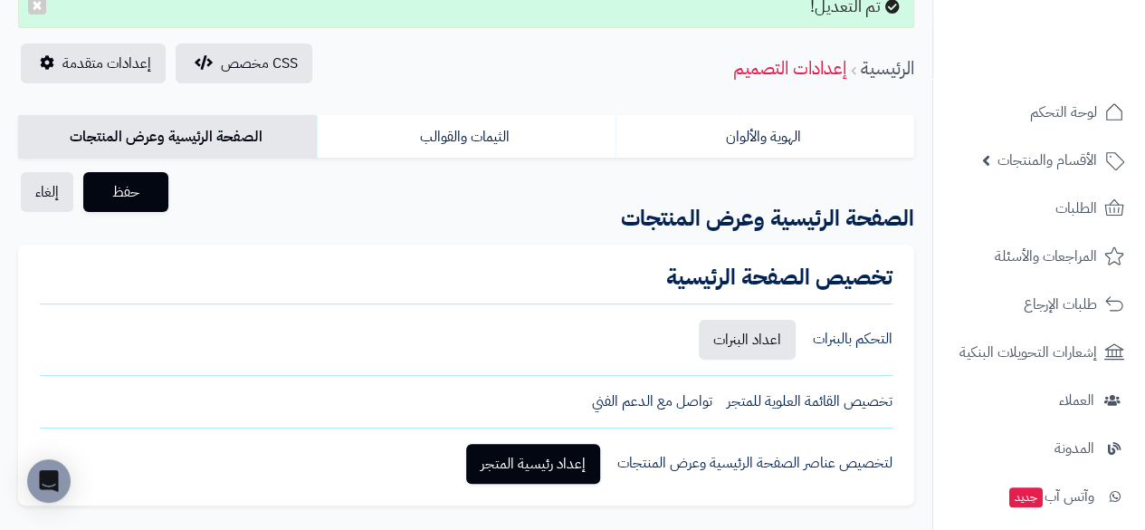
scroll to position [181, 0]
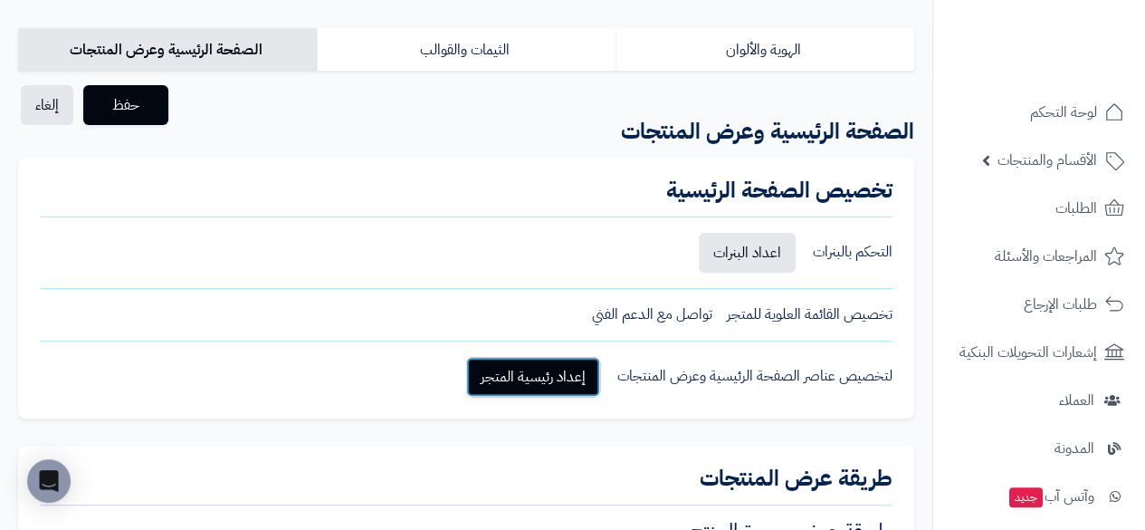
click at [514, 367] on link "إعداد رئيسية المتجر" at bounding box center [533, 377] width 134 height 40
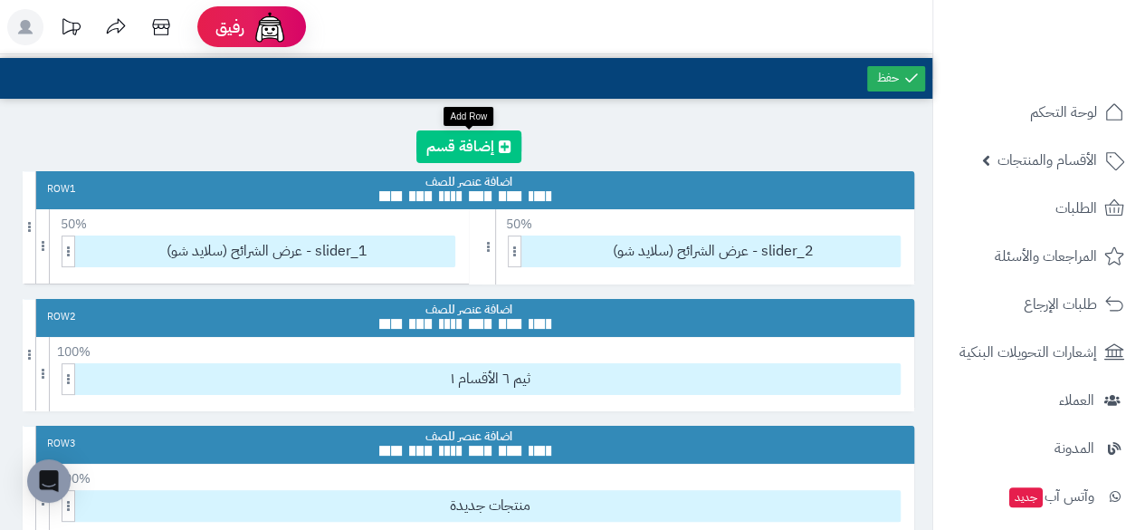
click at [468, 139] on link at bounding box center [468, 146] width 105 height 33
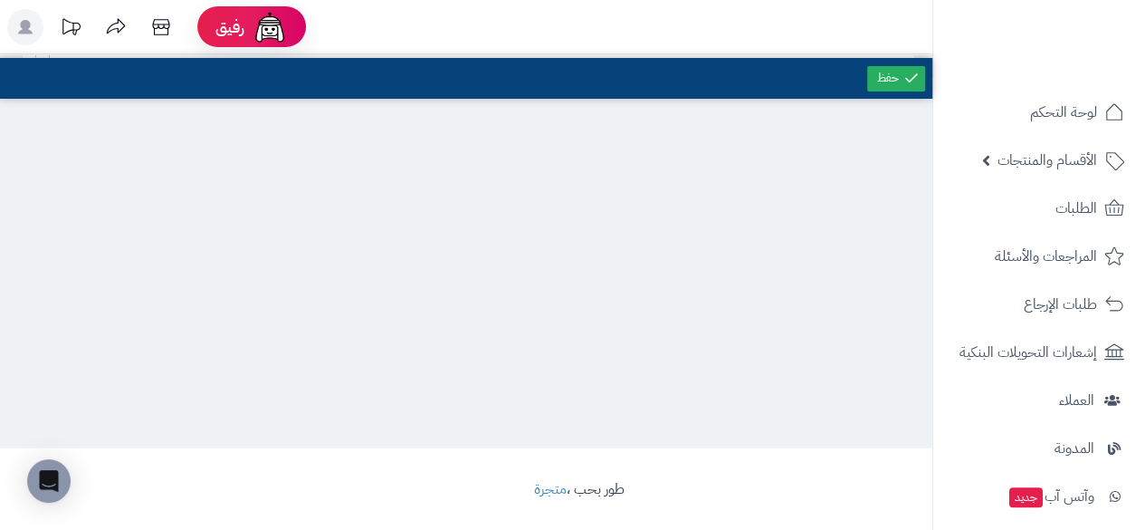
scroll to position [272, 0]
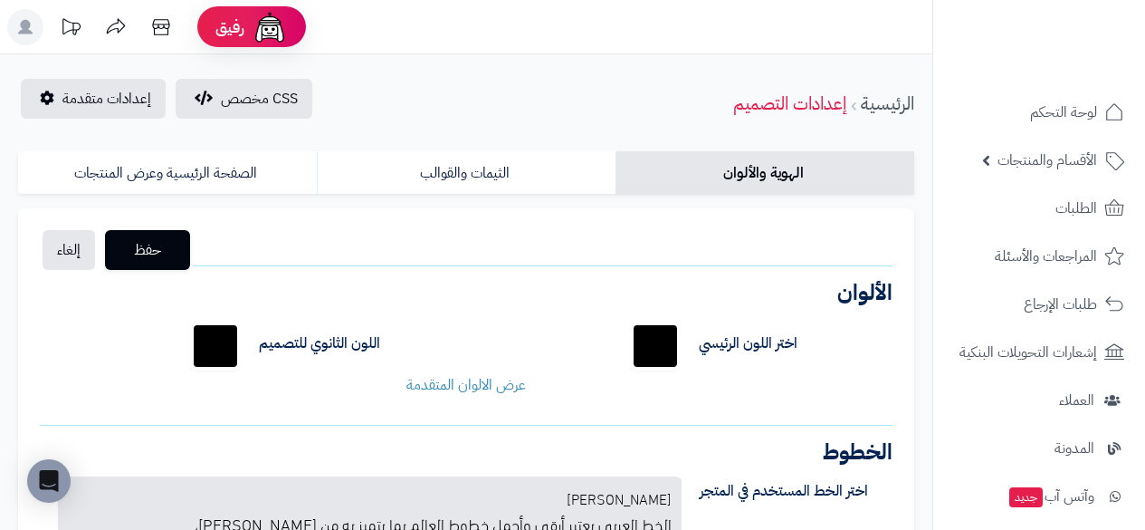
scroll to position [141, 0]
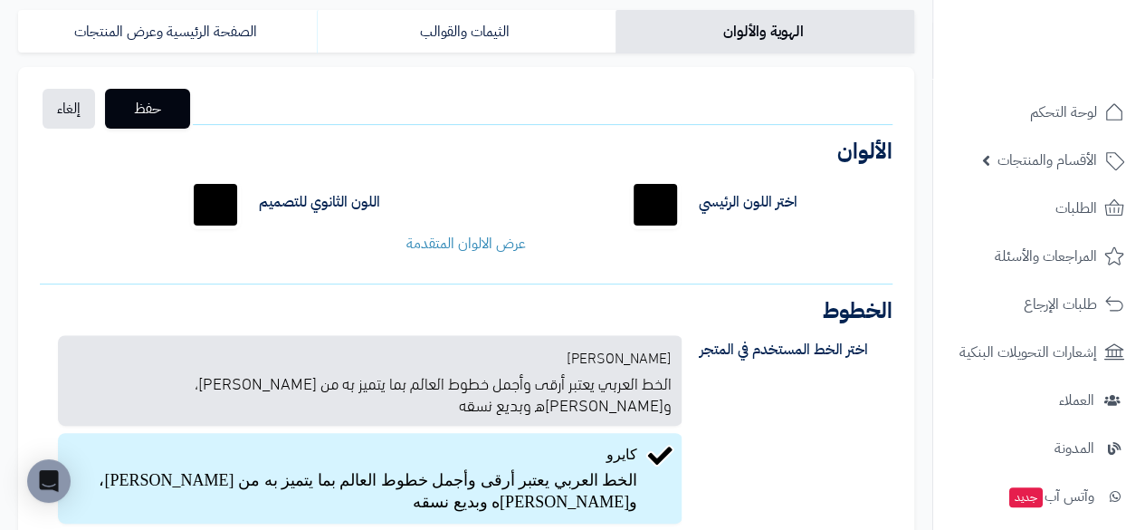
click at [203, 196] on input "*******" at bounding box center [215, 205] width 58 height 58
type input "*******"
click at [472, 154] on h3 "الألوان" at bounding box center [466, 151] width 853 height 22
click at [478, 244] on link "عرض الالوان المتقدمة" at bounding box center [465, 244] width 119 height 22
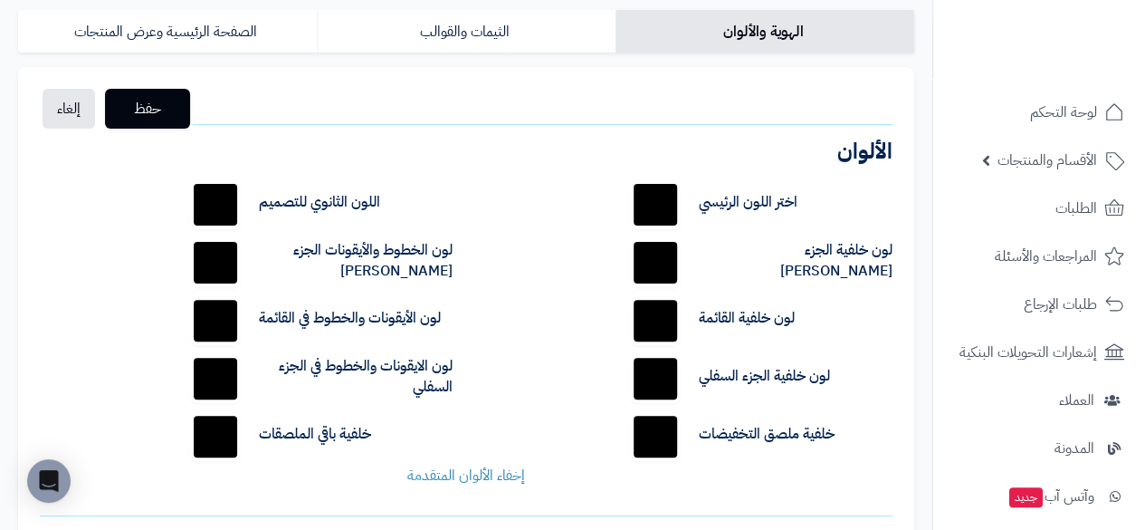
click at [217, 199] on input "*******" at bounding box center [215, 205] width 58 height 58
click at [509, 185] on div "اختر اللون الرئيسي ******* اللون الثانوي للتصميم ******* لون خلفية الجزء [PERSO…" at bounding box center [466, 331] width 880 height 338
click at [222, 435] on input "*******" at bounding box center [215, 436] width 58 height 58
click at [565, 180] on div "اختر اللون الرئيسي ******* اللون الثانوي للتصميم ******* لون خلفية الجزء [PERSO…" at bounding box center [466, 331] width 880 height 338
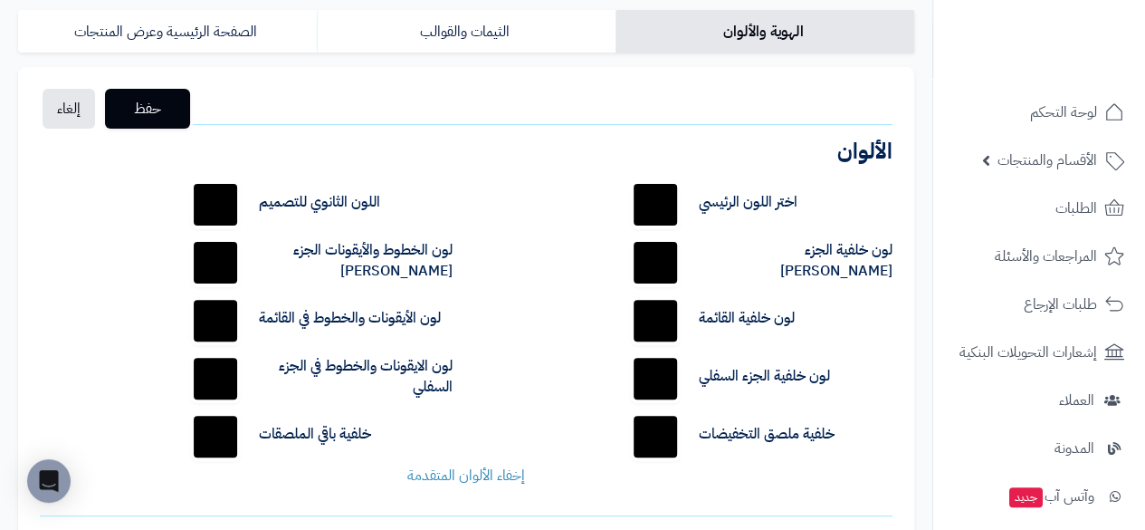
click at [223, 432] on input "*******" at bounding box center [215, 436] width 58 height 58
click at [481, 319] on div "اختر اللون الرئيسي ******* اللون الثانوي للتصميم ******* لون خلفية الجزء [PERSO…" at bounding box center [466, 331] width 880 height 338
click at [210, 196] on input "*******" at bounding box center [215, 205] width 58 height 58
click at [461, 205] on div "اللون الثانوي للتصميم *******" at bounding box center [319, 205] width 293 height 58
click at [215, 437] on input "*******" at bounding box center [215, 436] width 58 height 58
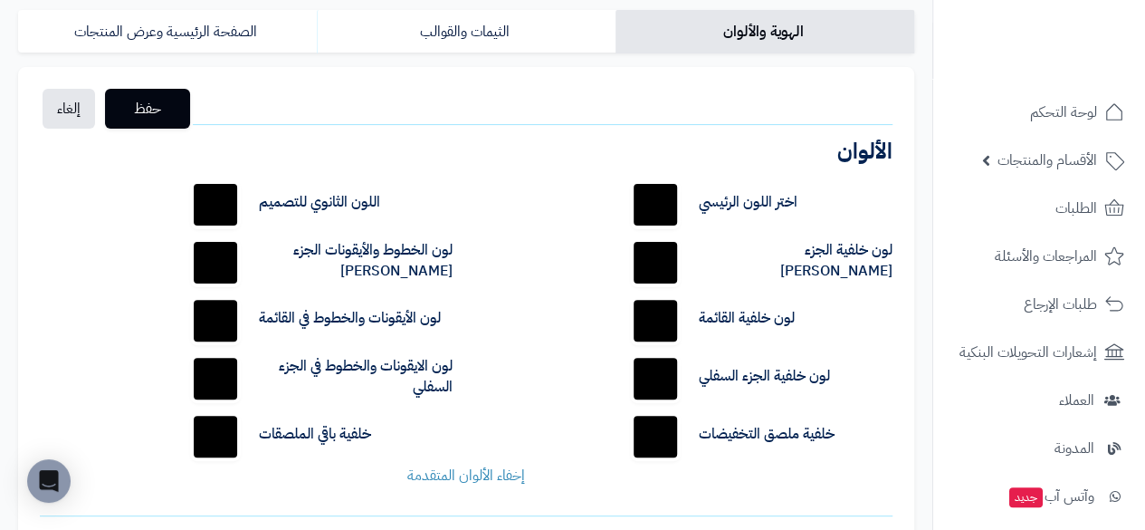
click at [459, 204] on div "اللون الثانوي للتصميم *******" at bounding box center [319, 205] width 293 height 58
click at [232, 193] on input "*******" at bounding box center [215, 205] width 58 height 58
click at [468, 232] on div "اختر اللون الرئيسي ******* اللون الثانوي للتصميم ******* لون خلفية الجزء [PERSO…" at bounding box center [466, 331] width 880 height 338
click at [210, 432] on input "*******" at bounding box center [215, 436] width 58 height 58
type input "*******"
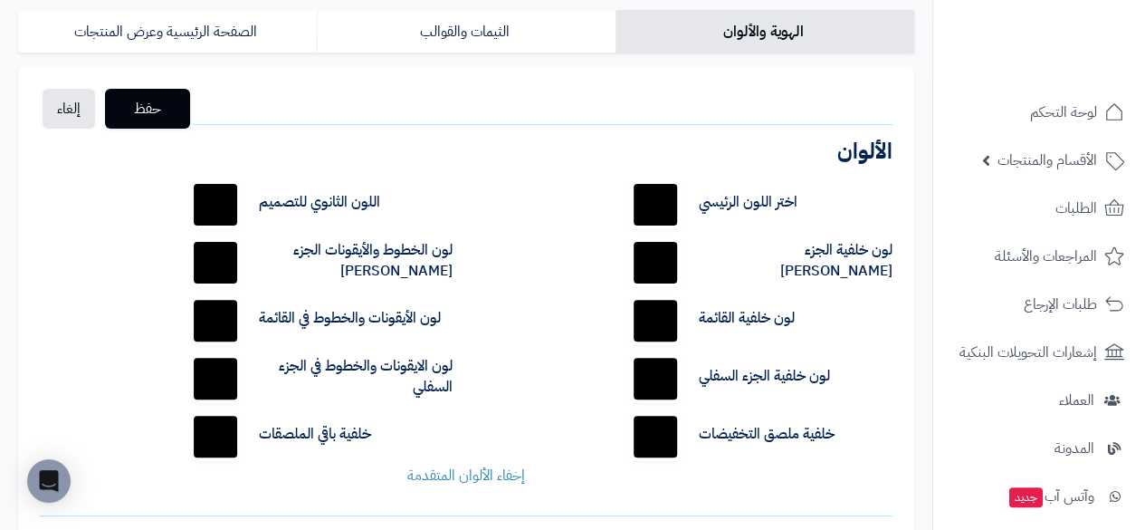
click at [437, 243] on label "لون الخطوط والأيقونات الجزء [PERSON_NAME]" at bounding box center [356, 261] width 194 height 42
click at [167, 129] on div "حفظ إلغاء الشعار الصيغ المدعومة: JPG, PNG الحجم: 5 ميجا بحد أقصى الأبعاد: 160 ب…" at bounding box center [466, 530] width 896 height 927
click at [161, 116] on span "حفظ" at bounding box center [147, 108] width 56 height 22
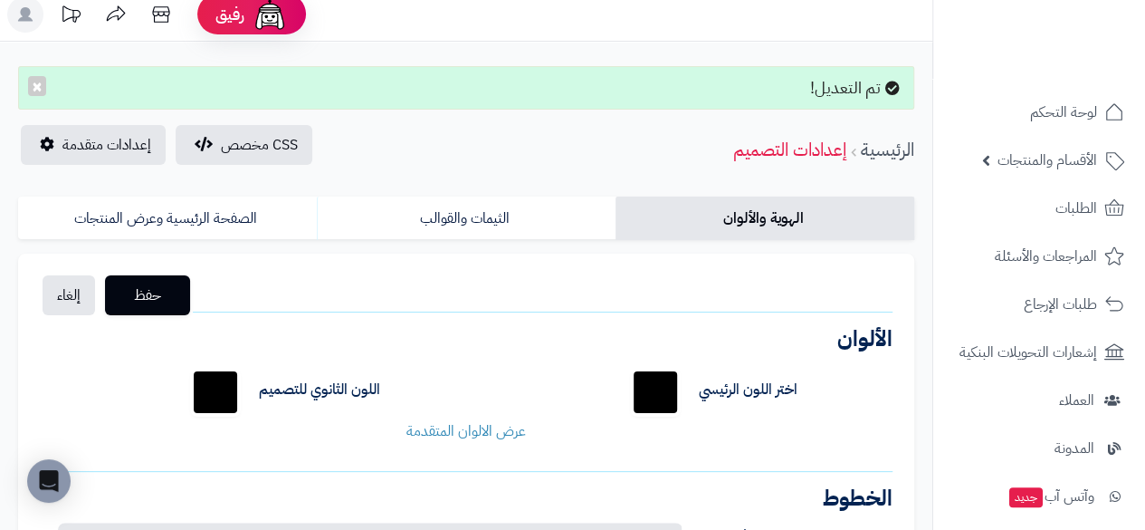
scroll to position [272, 0]
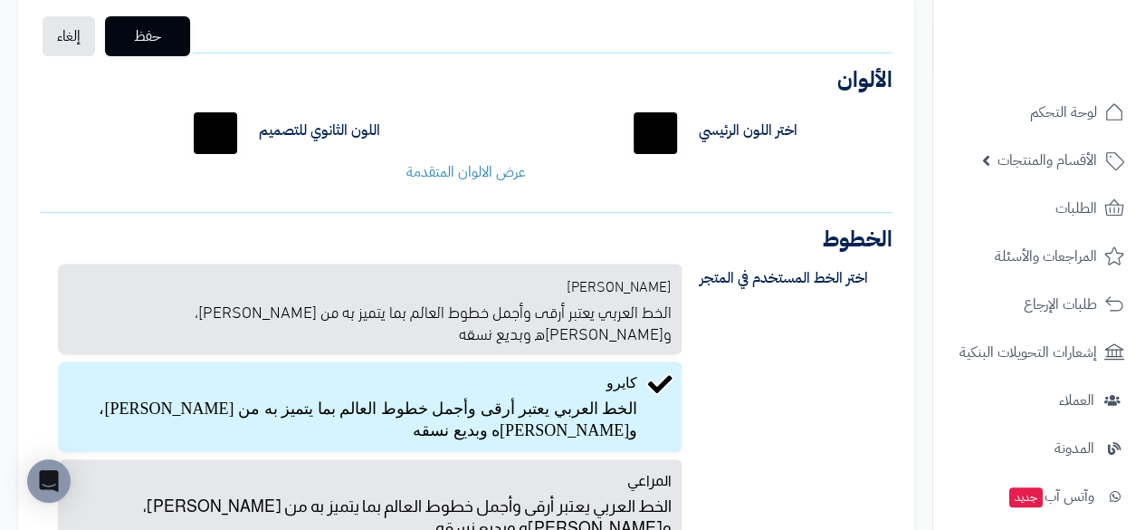
click at [663, 137] on input "*******" at bounding box center [655, 133] width 58 height 58
type input "*******"
click at [402, 89] on div "الألوان اللون الرئيسي للمتجر اختر اللون الرئيسي ******* اللون الثانوي للتصميم *…" at bounding box center [466, 133] width 853 height 128
click at [165, 57] on div "حفظ إلغاء الشعار الصيغ المدعومة: JPG, PNG الحجم: 5 ميجا بحد أقصى الأبعاد: 160 ب…" at bounding box center [466, 342] width 896 height 695
click at [170, 49] on button "حفظ" at bounding box center [147, 35] width 85 height 40
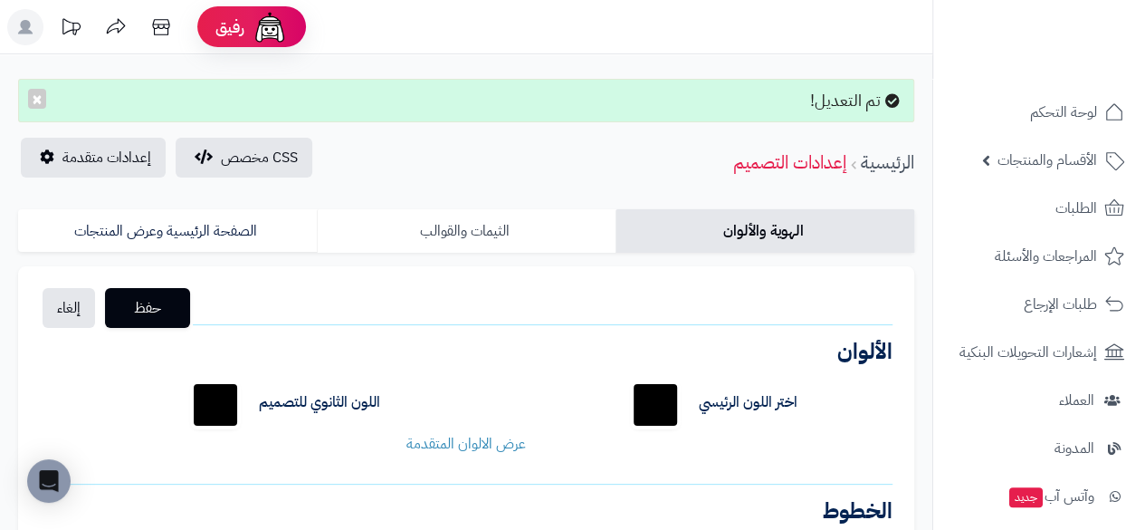
click at [558, 209] on link "الثيمات والقوالب" at bounding box center [466, 230] width 299 height 43
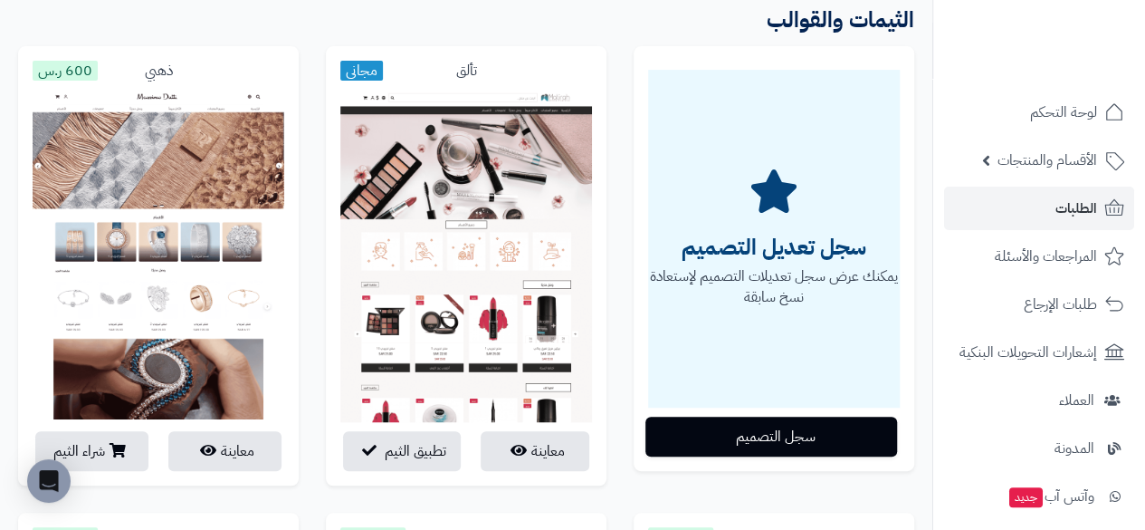
scroll to position [346, 0]
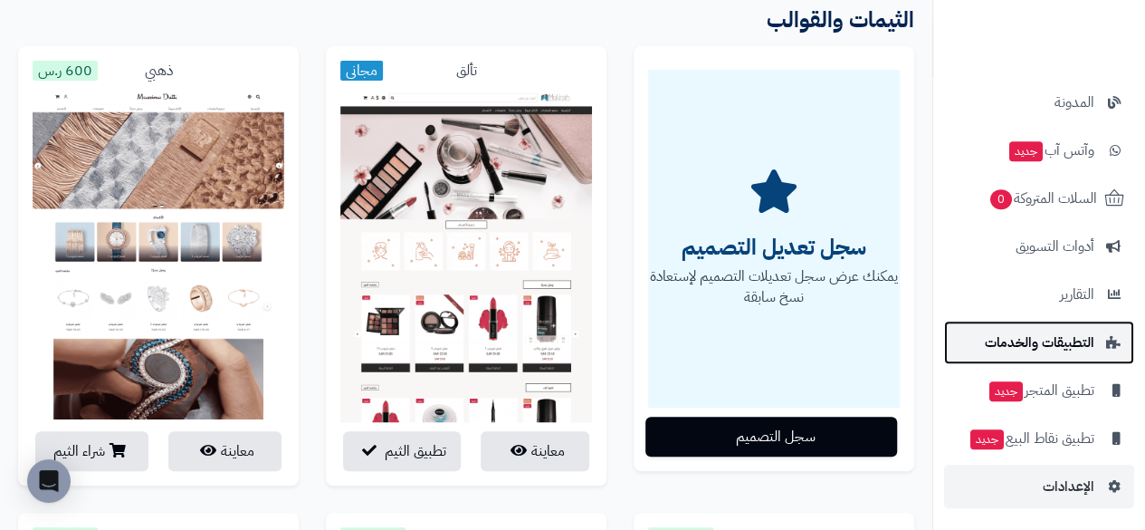
click at [1030, 342] on span "التطبيقات والخدمات" at bounding box center [1040, 342] width 110 height 25
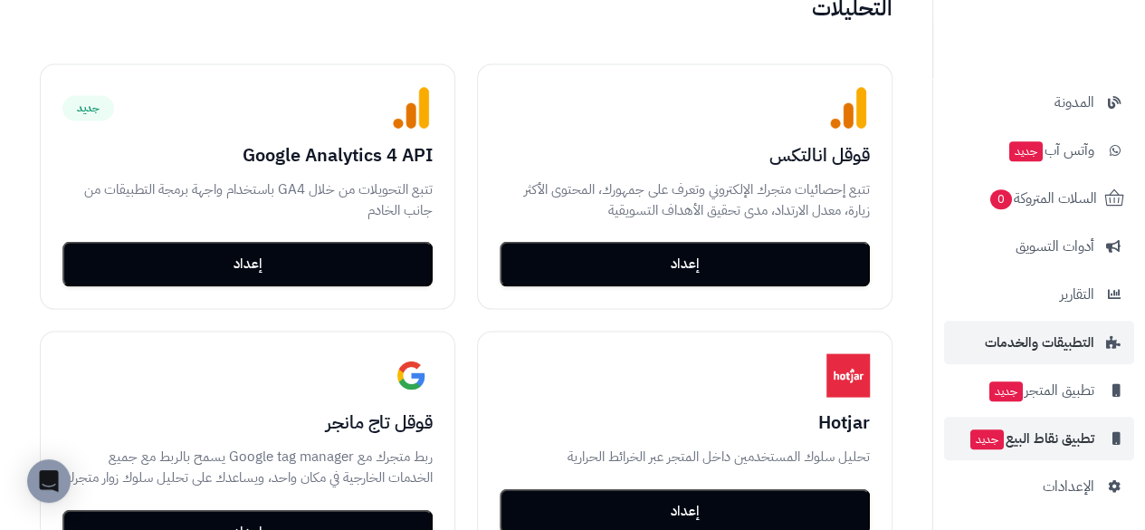
scroll to position [1901, 0]
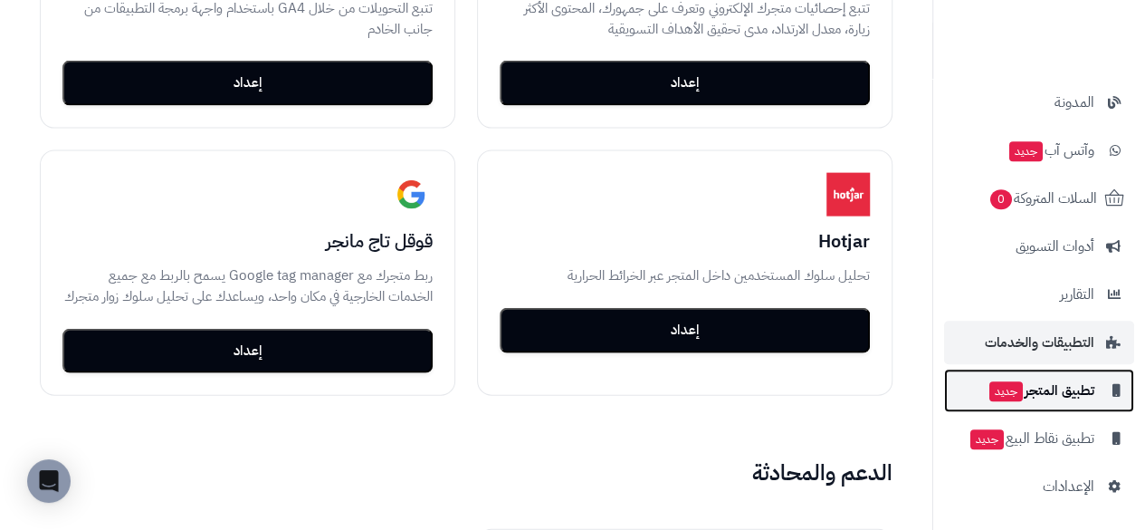
click at [1034, 380] on span "تطبيق المتجر جديد" at bounding box center [1041, 389] width 107 height 25
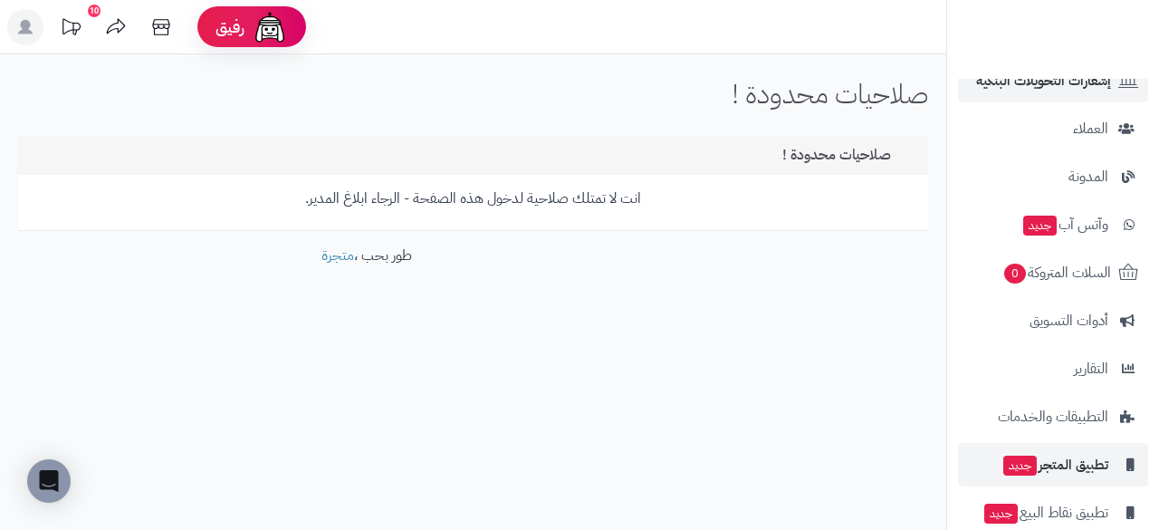
scroll to position [346, 0]
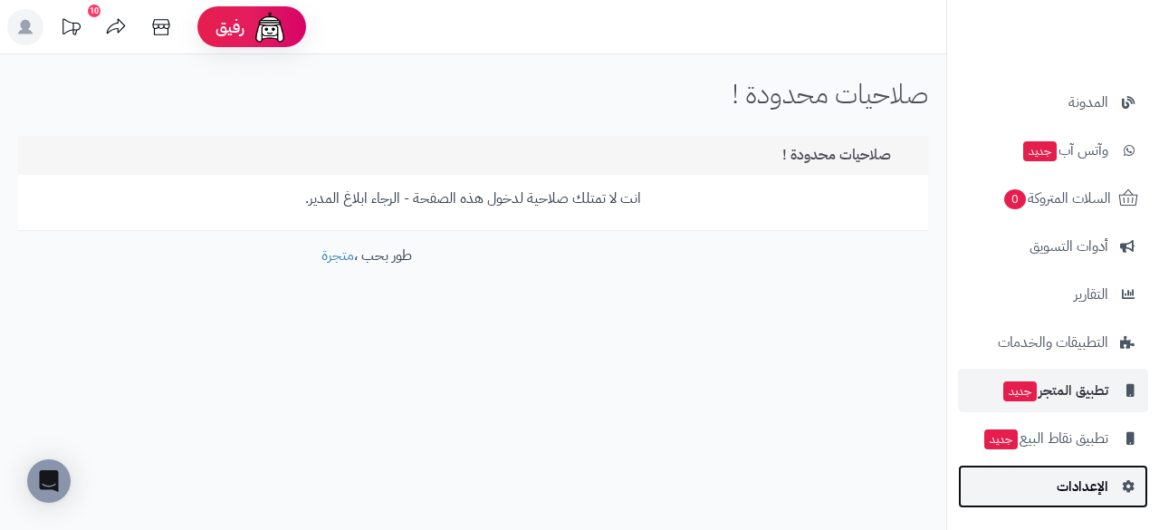
click at [1090, 473] on span "الإعدادات" at bounding box center [1082, 485] width 52 height 25
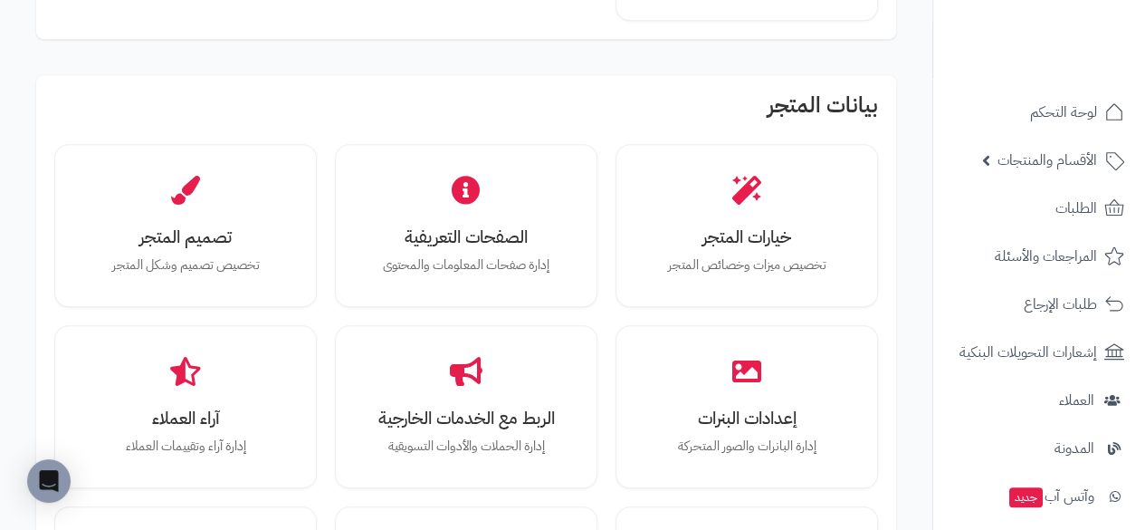
scroll to position [543, 0]
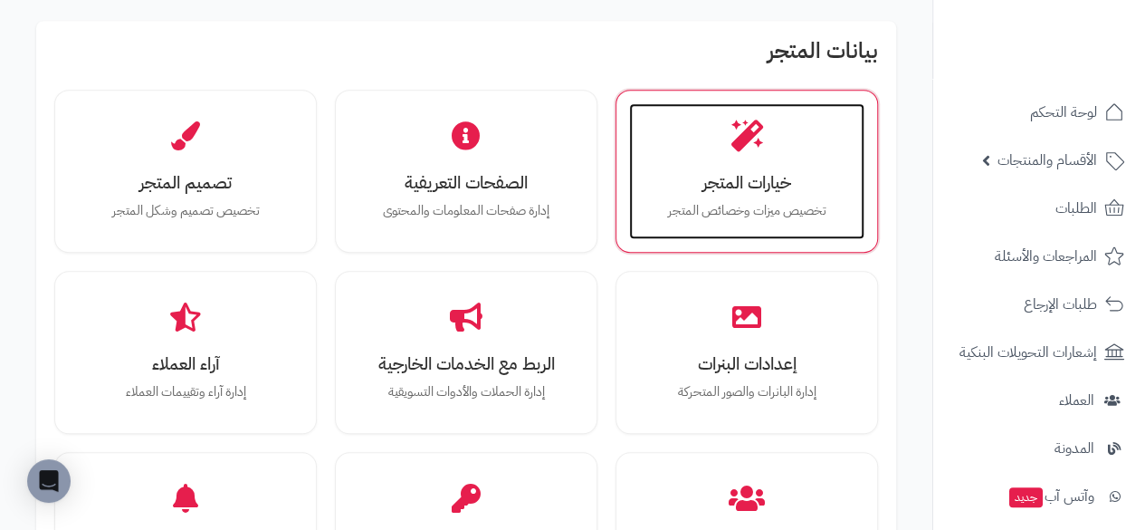
click at [762, 173] on h3 "خيارات المتجر" at bounding box center [746, 182] width 199 height 19
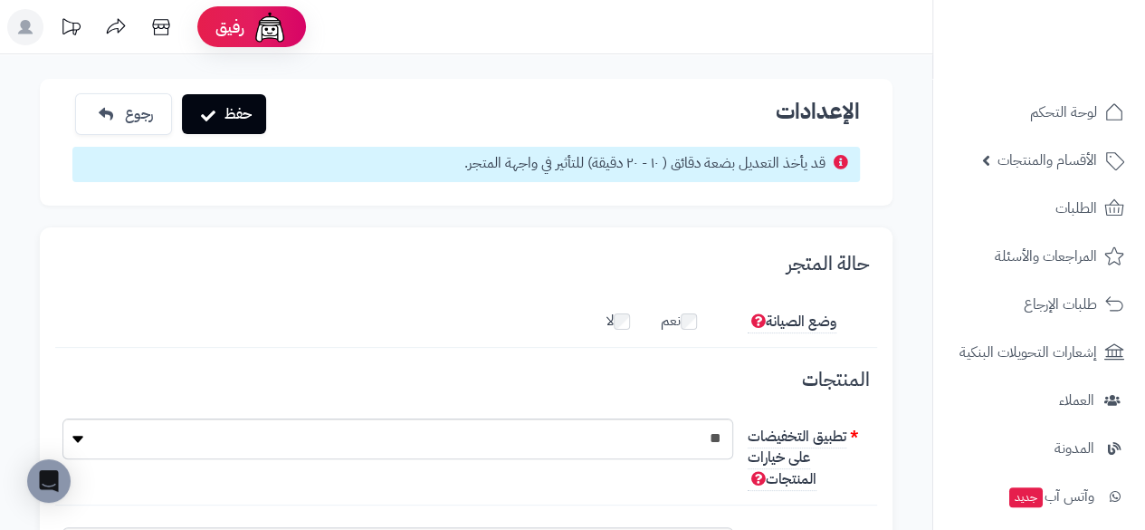
scroll to position [272, 0]
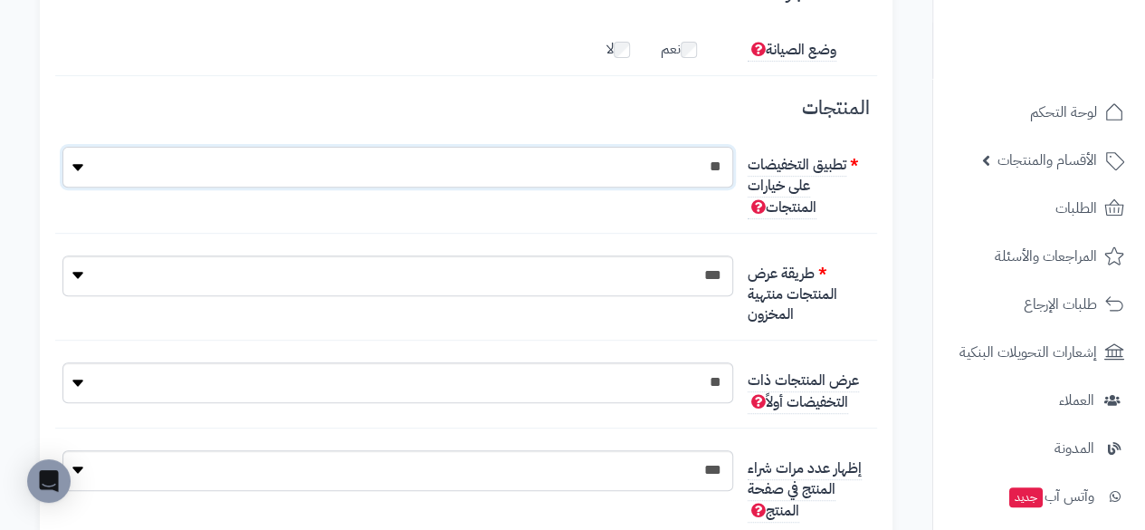
click at [693, 166] on select "** ***" at bounding box center [397, 167] width 671 height 41
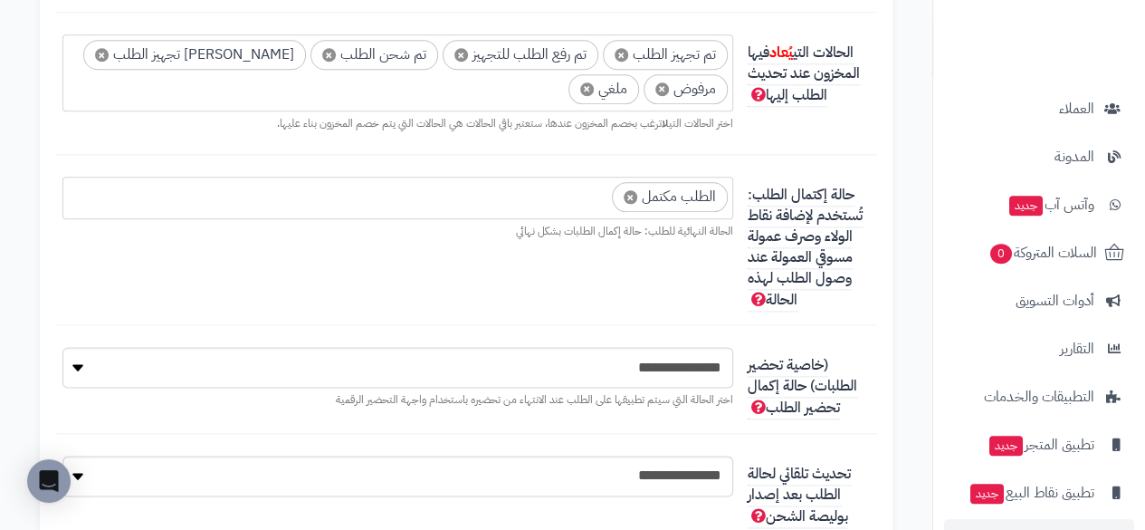
scroll to position [346, 0]
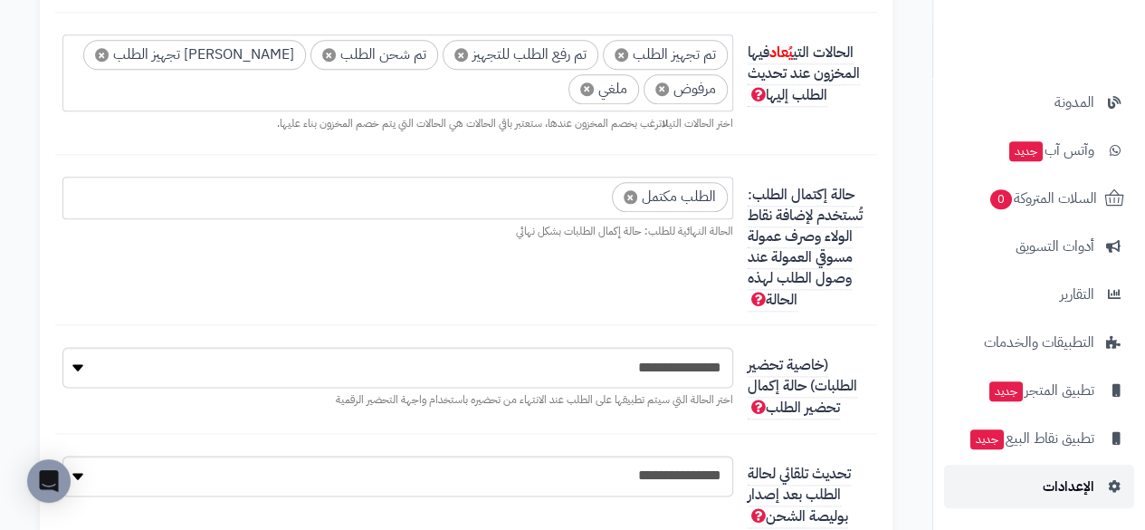
click at [1025, 492] on link "الإعدادات" at bounding box center [1039, 485] width 190 height 43
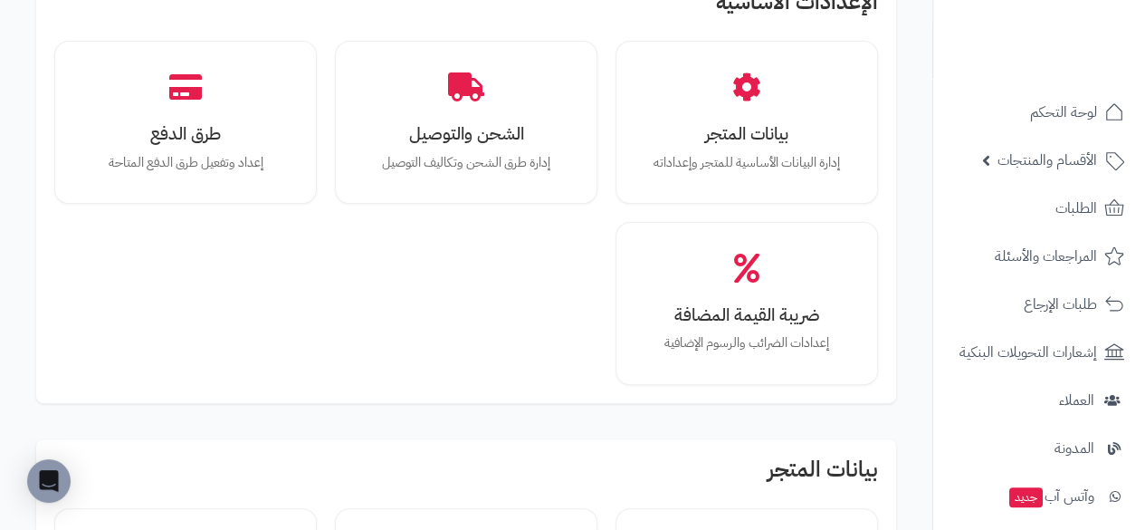
scroll to position [91, 0]
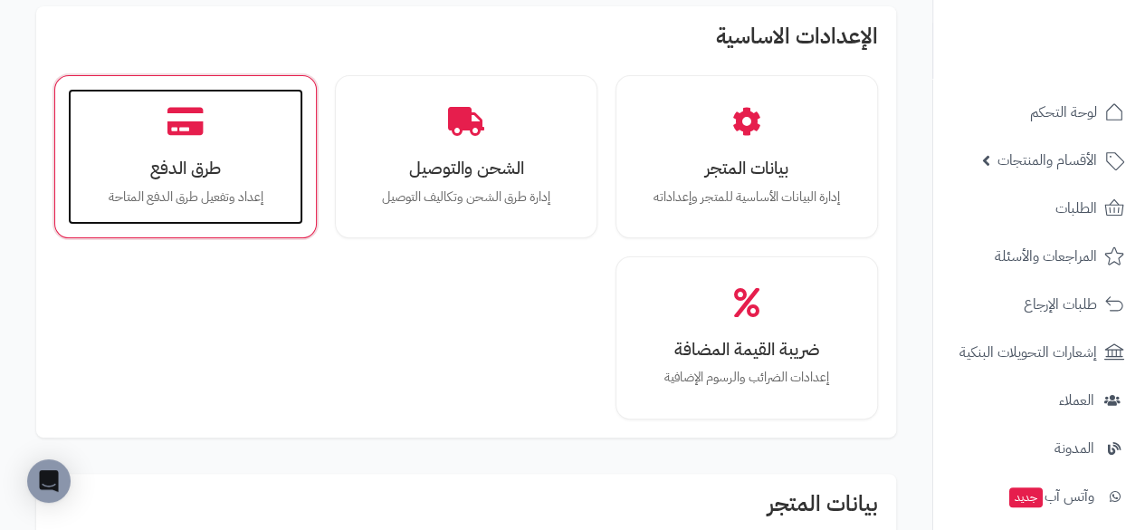
click at [196, 146] on div "طرق الدفع إعداد وتفعيل طرق الدفع المتاحة" at bounding box center [185, 157] width 235 height 136
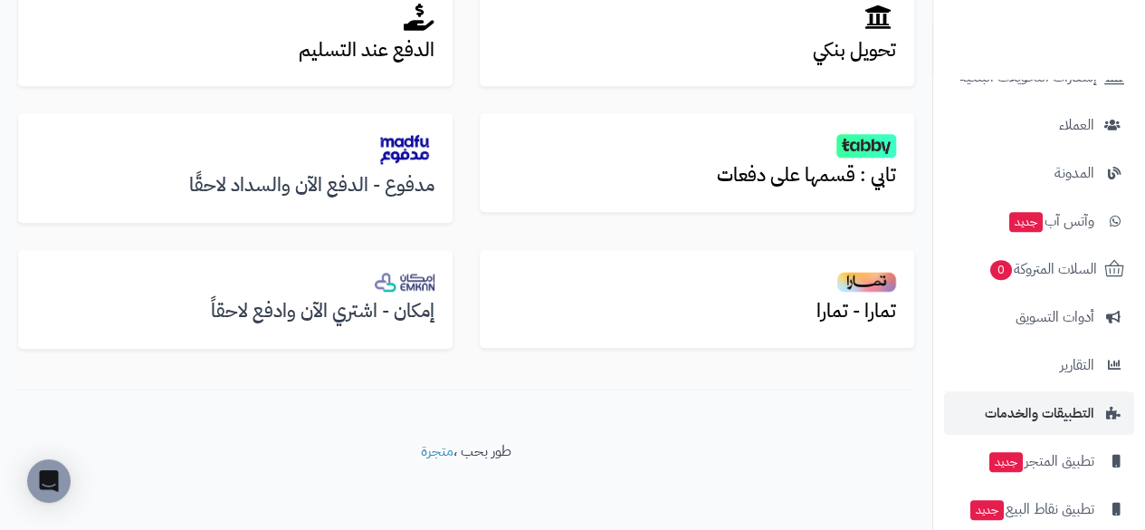
scroll to position [346, 0]
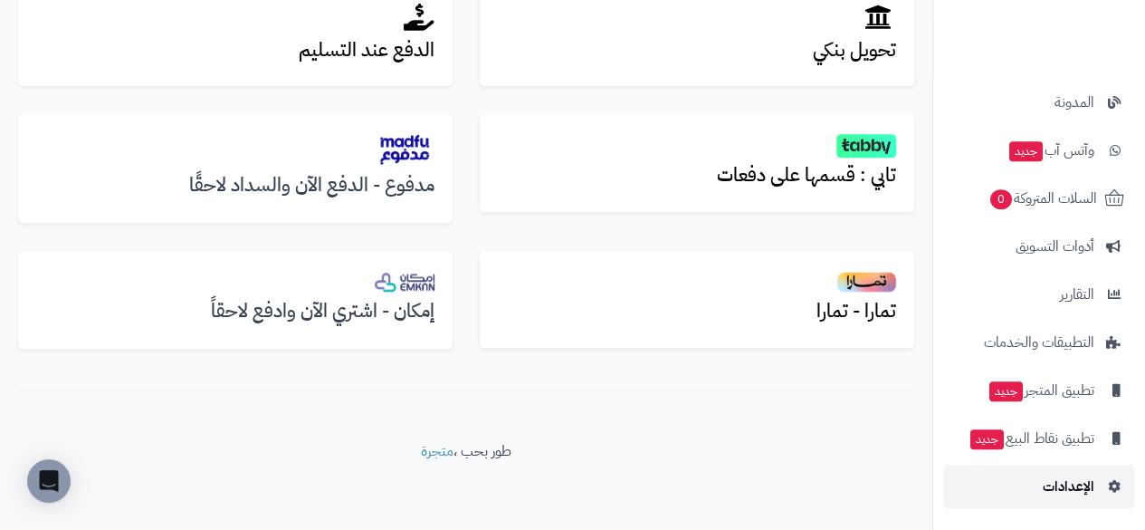
click at [1046, 488] on span "الإعدادات" at bounding box center [1069, 485] width 52 height 25
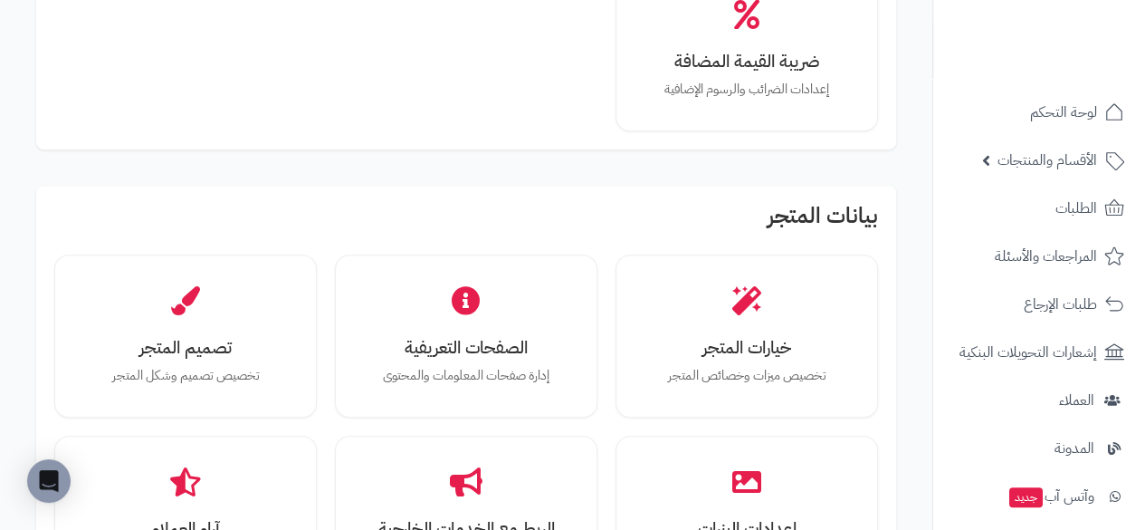
scroll to position [453, 0]
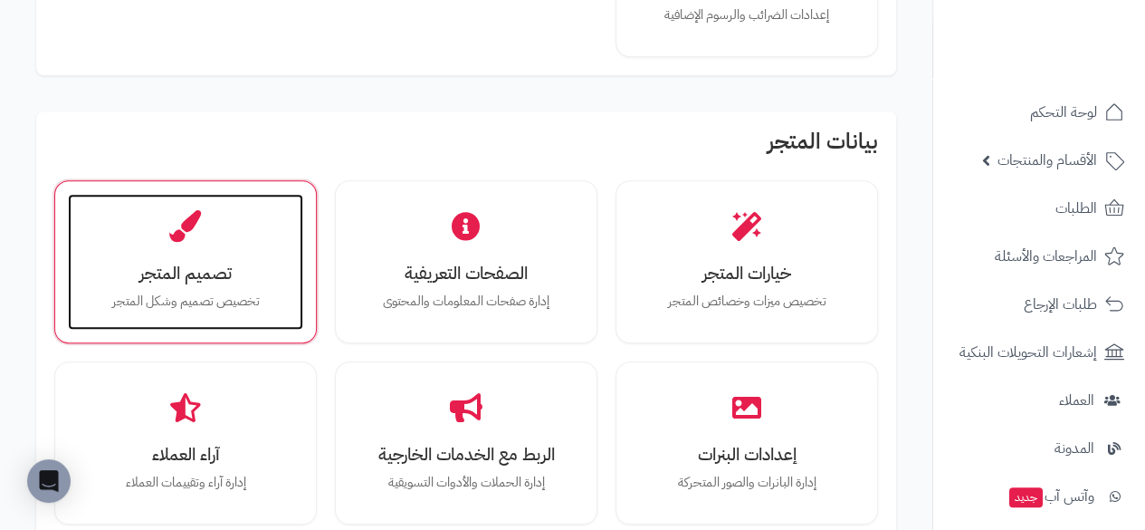
click at [230, 245] on div "تصميم المتجر تخصيص تصميم وشكل المتجر" at bounding box center [185, 262] width 235 height 136
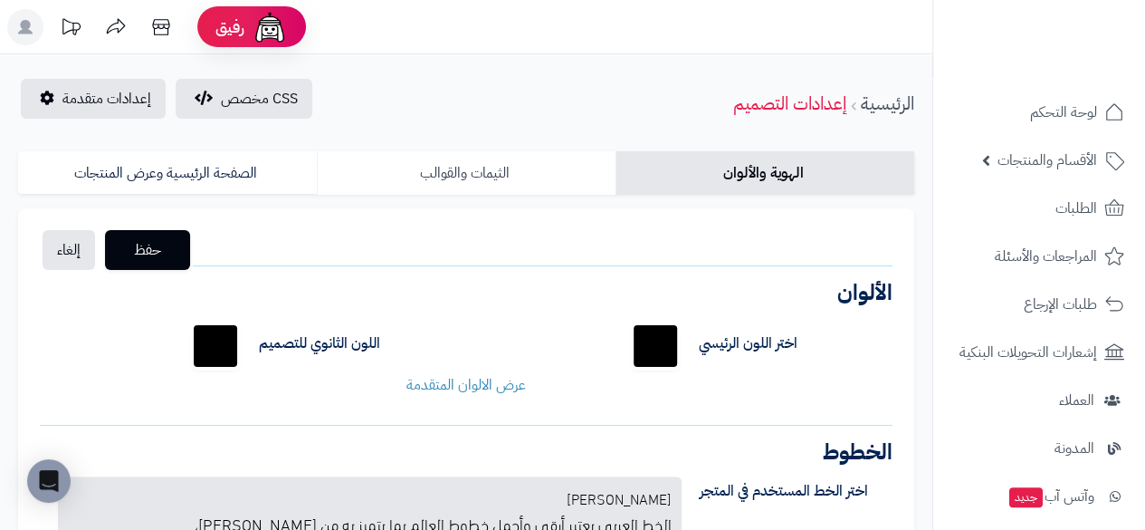
click at [475, 160] on link "الثيمات والقوالب" at bounding box center [466, 172] width 299 height 43
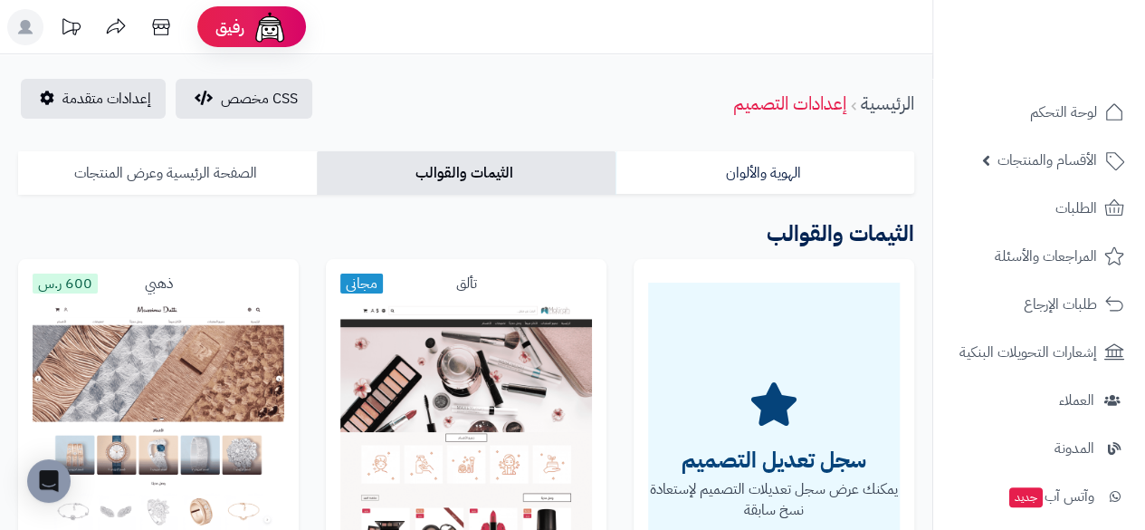
click at [174, 169] on link "الصفحة الرئيسية وعرض المنتجات" at bounding box center [167, 172] width 299 height 43
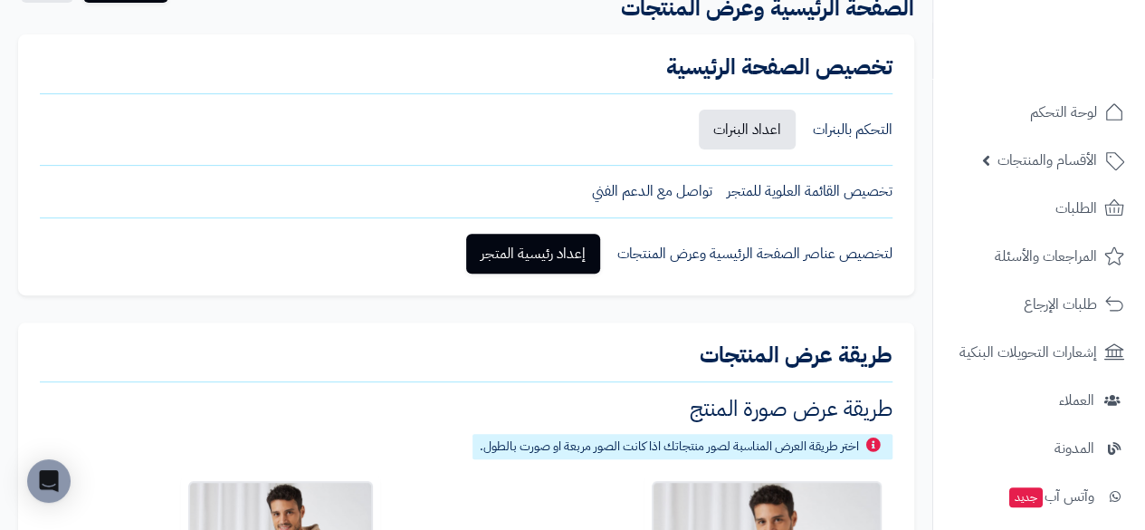
scroll to position [181, 0]
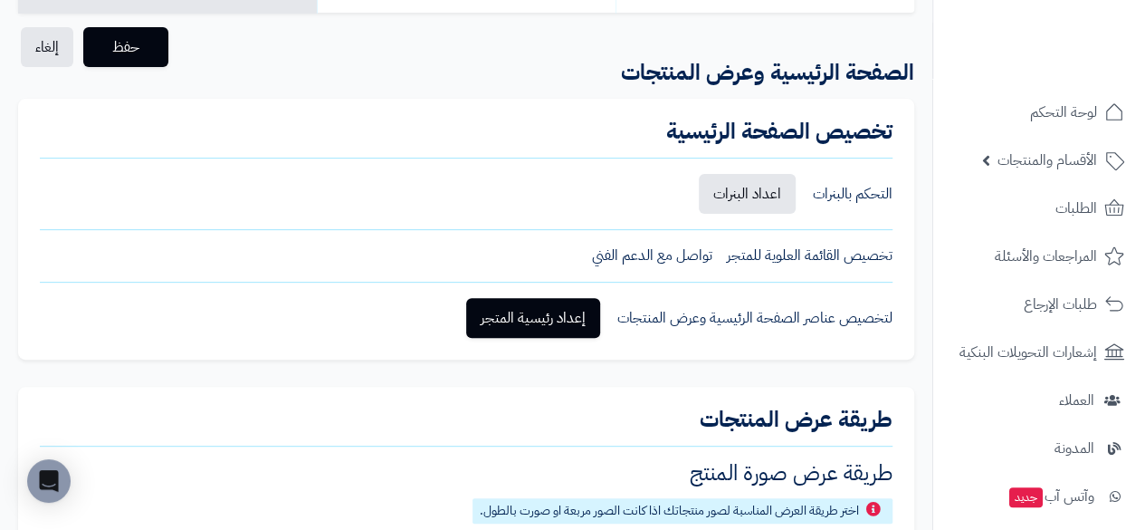
click at [799, 182] on div "التحكم بالبنرات اعداد البنرات" at bounding box center [466, 194] width 853 height 40
click at [759, 189] on link "اعداد البنرات" at bounding box center [747, 194] width 97 height 40
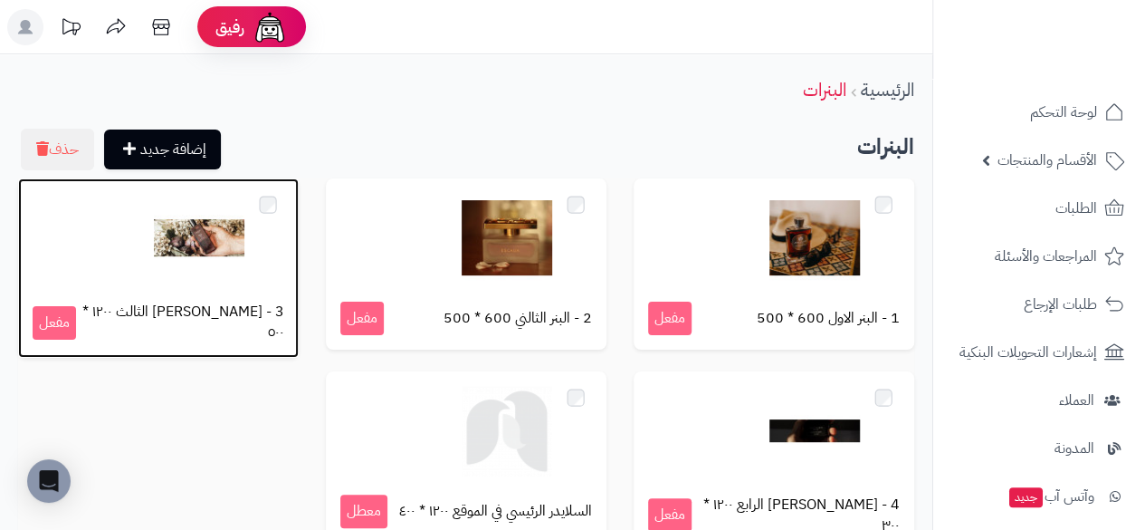
click at [258, 200] on div at bounding box center [159, 238] width 252 height 91
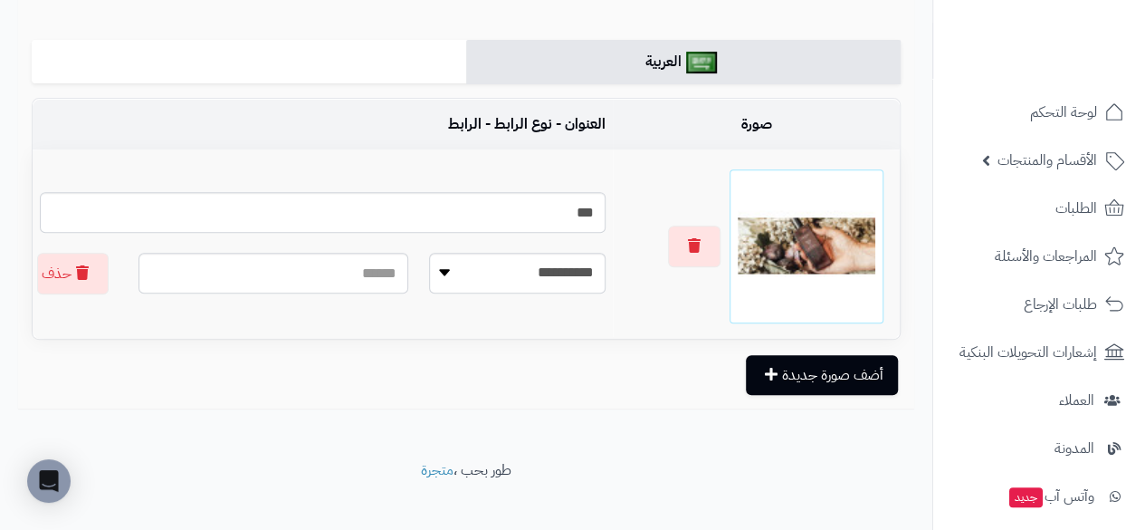
scroll to position [326, 0]
